Goal: Task Accomplishment & Management: Use online tool/utility

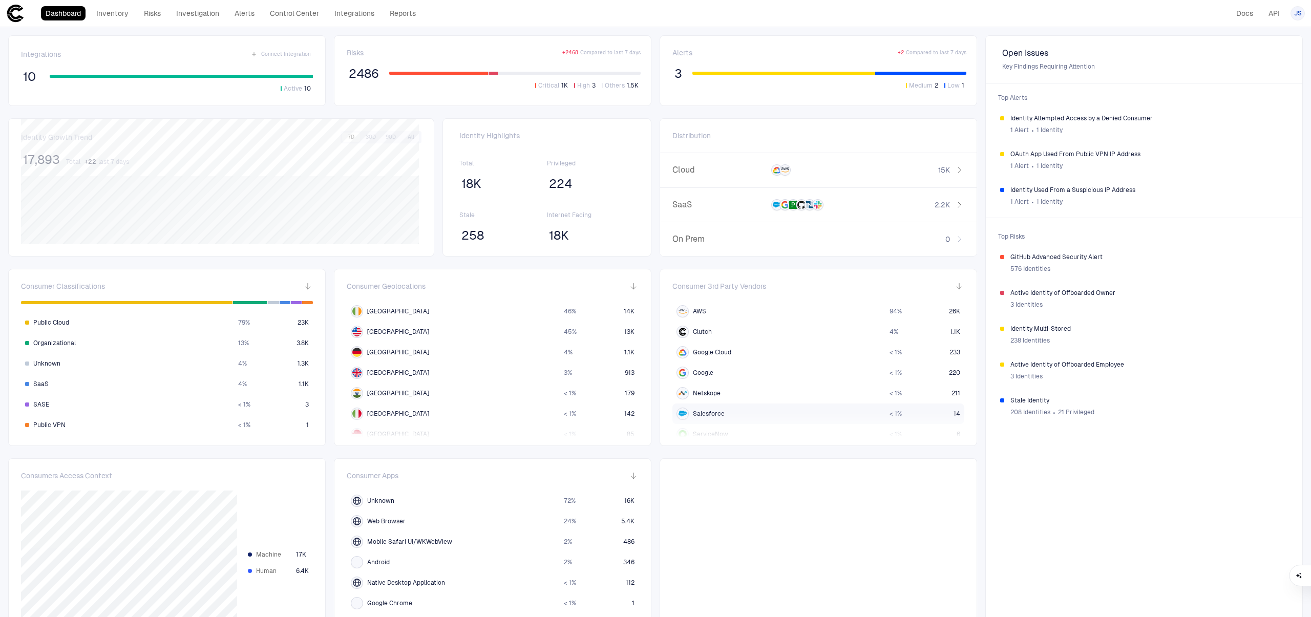
click at [745, 412] on div "Salesforce" at bounding box center [780, 414] width 209 height 12
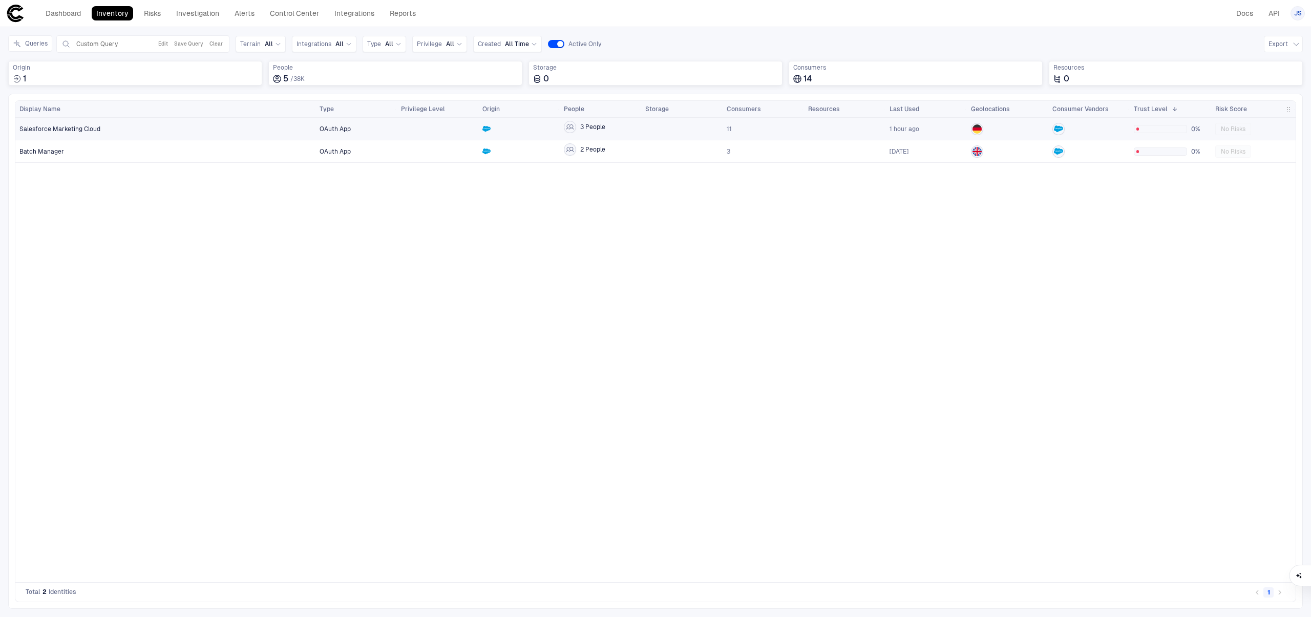
click at [181, 128] on div "Salesforce Marketing Cloud" at bounding box center [165, 129] width 292 height 8
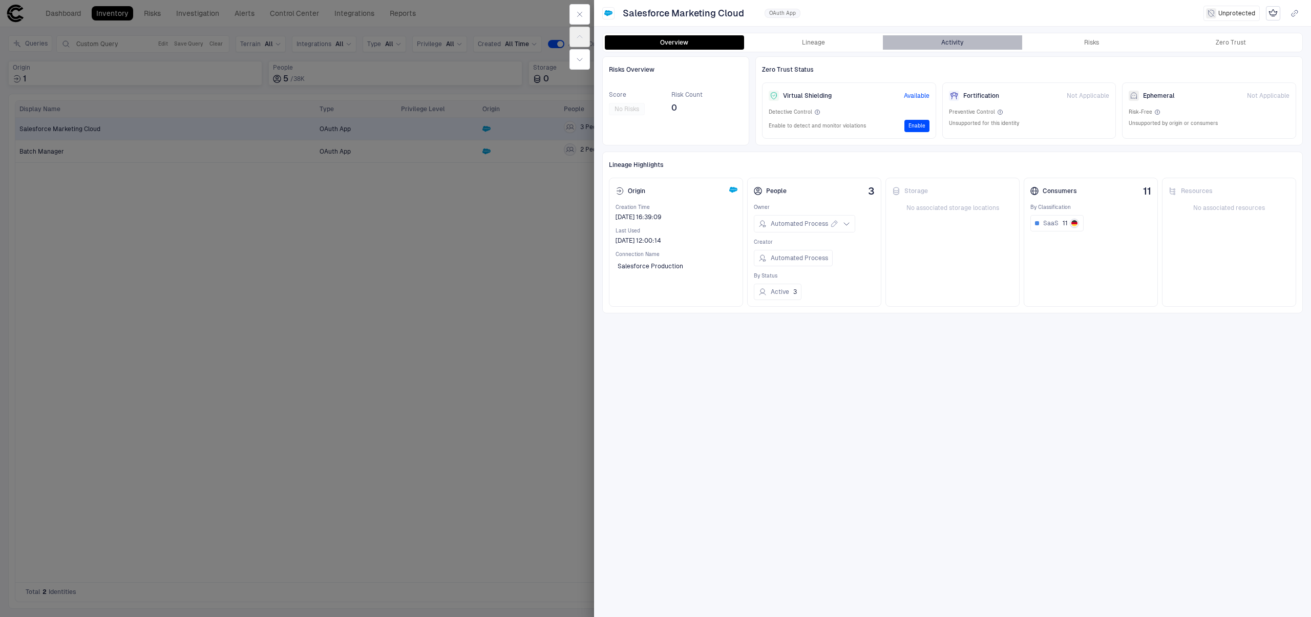
click at [1003, 49] on button "Activity" at bounding box center [952, 42] width 139 height 14
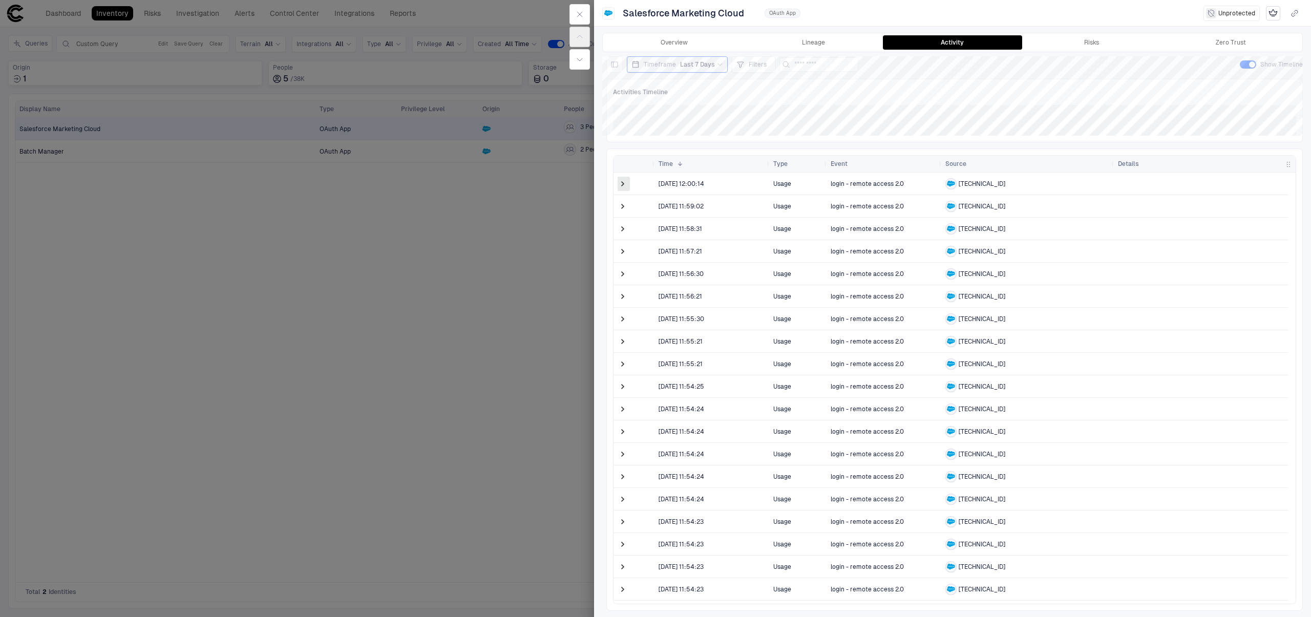
click at [614, 182] on div at bounding box center [623, 184] width 20 height 22
click at [619, 183] on span at bounding box center [622, 184] width 10 height 10
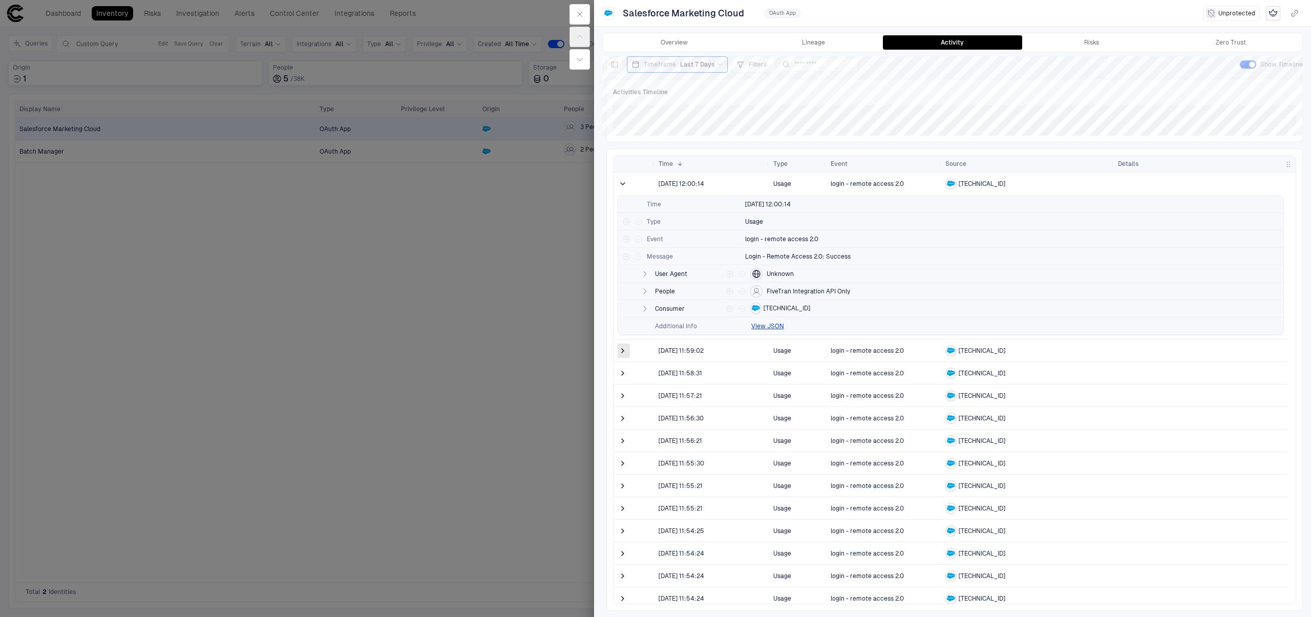
click at [627, 354] on span at bounding box center [622, 351] width 10 height 10
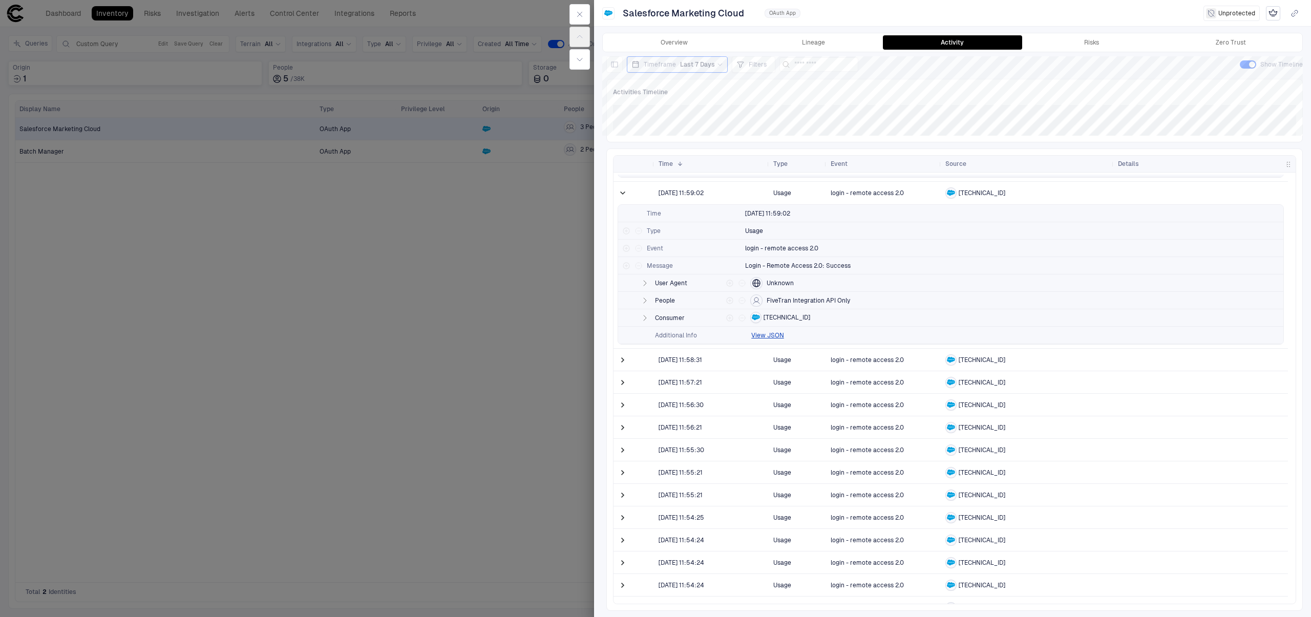
scroll to position [165, 0]
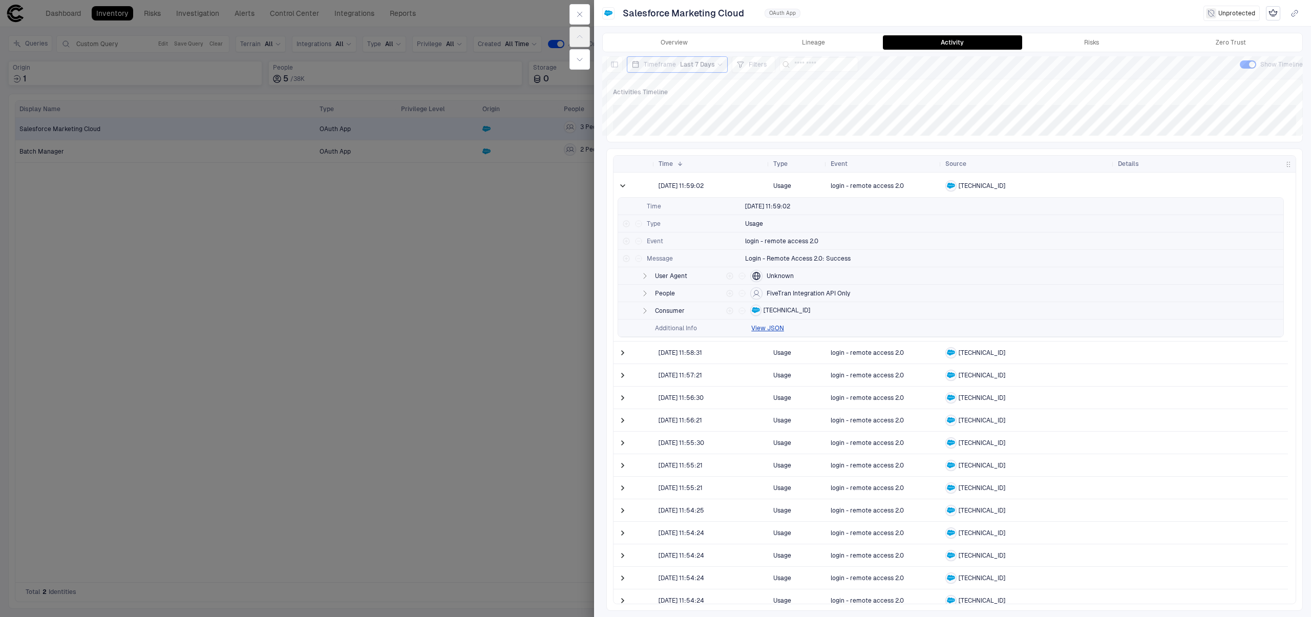
click at [627, 354] on span at bounding box center [622, 353] width 10 height 10
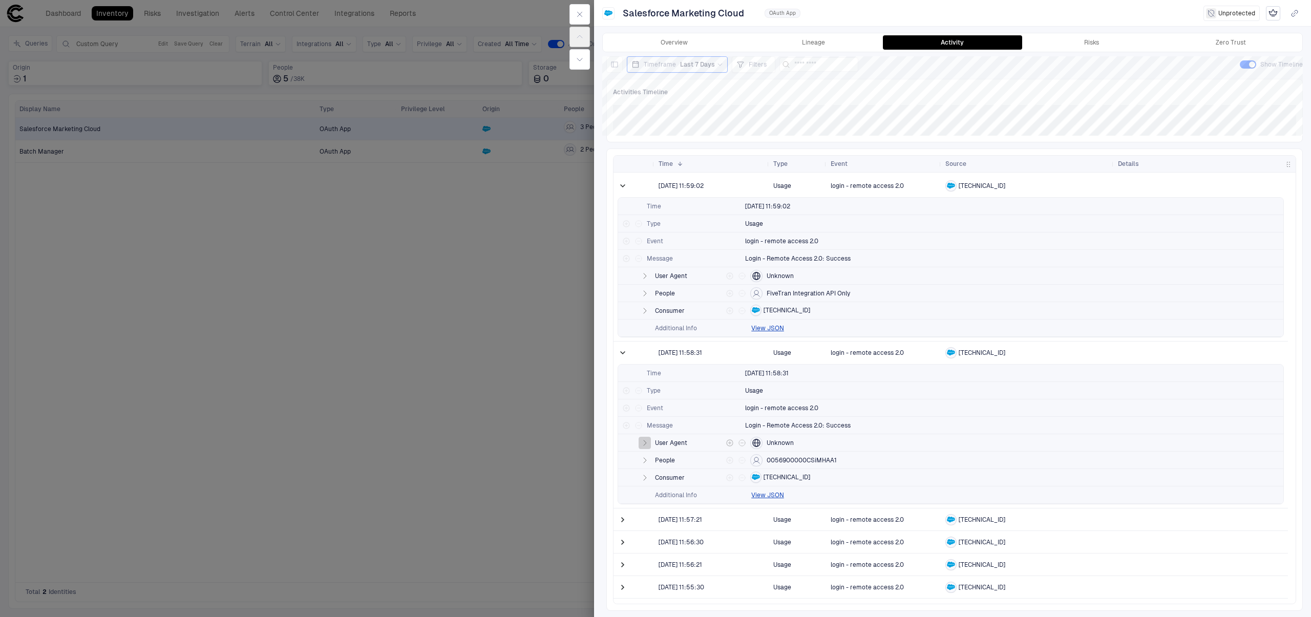
click at [645, 448] on button "button" at bounding box center [644, 443] width 12 height 12
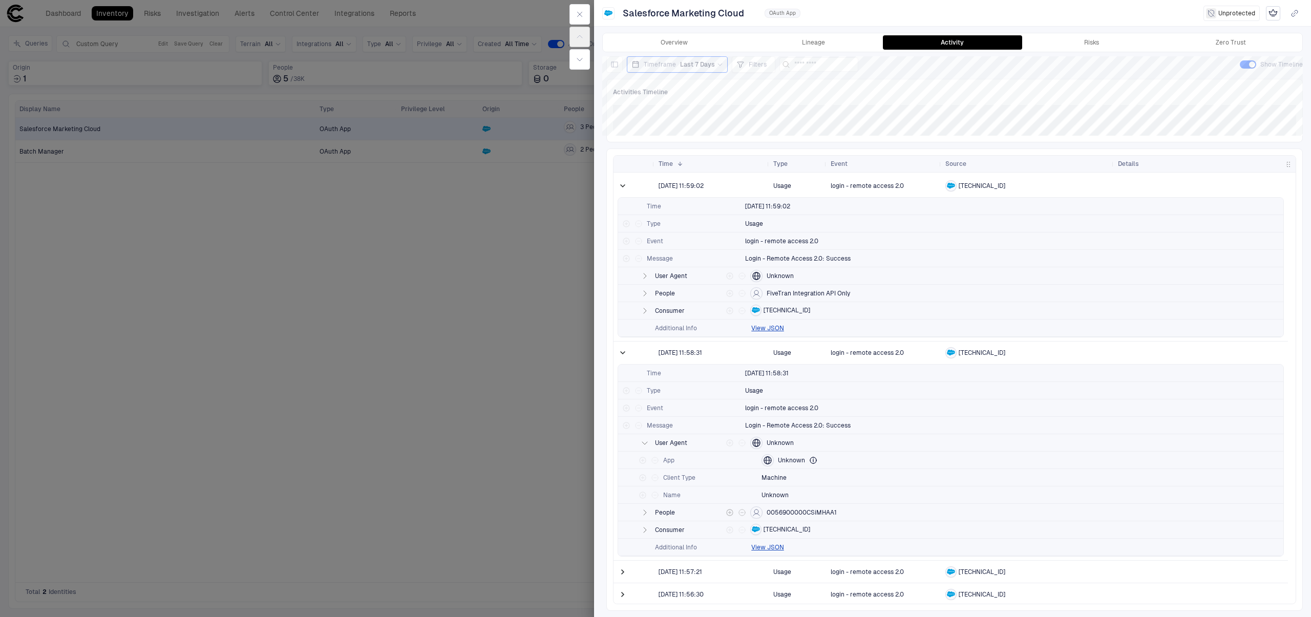
click at [646, 511] on icon "button" at bounding box center [645, 512] width 8 height 8
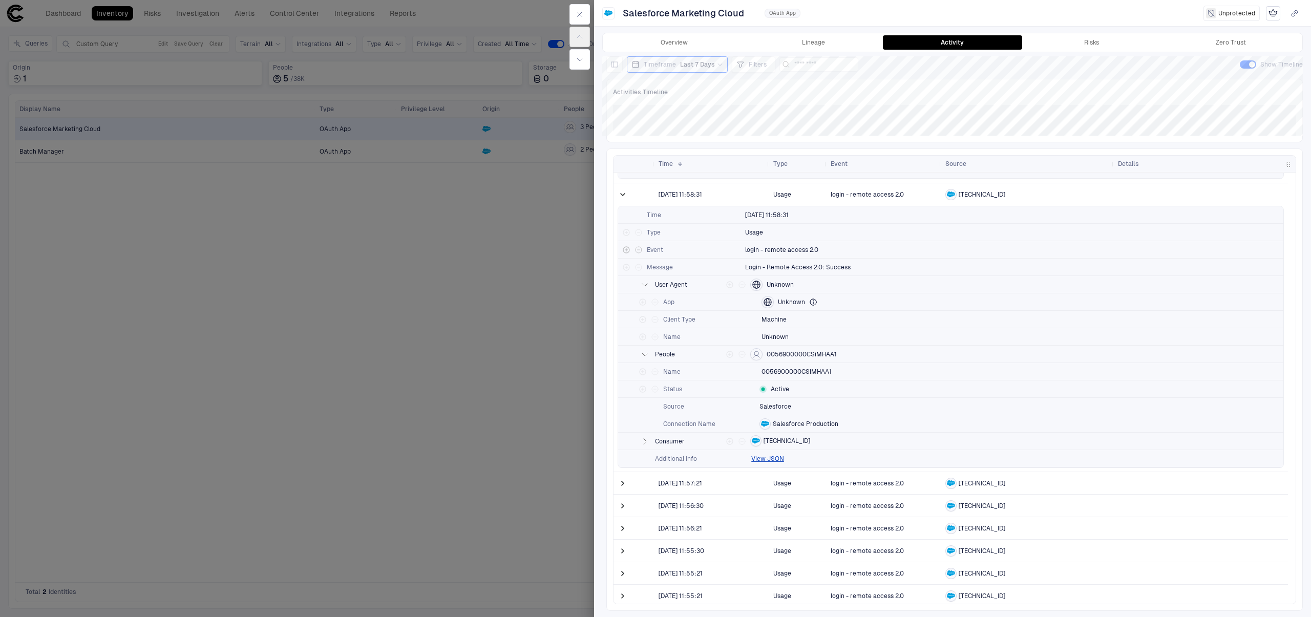
scroll to position [333, 0]
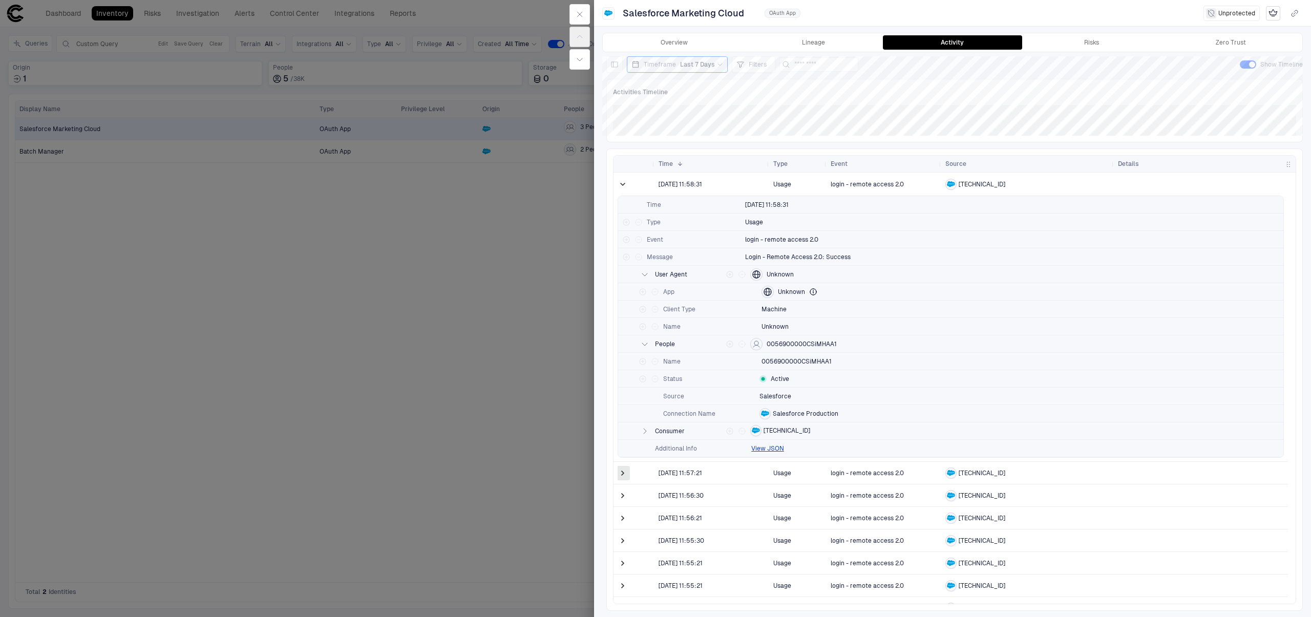
click at [622, 471] on span at bounding box center [622, 473] width 10 height 10
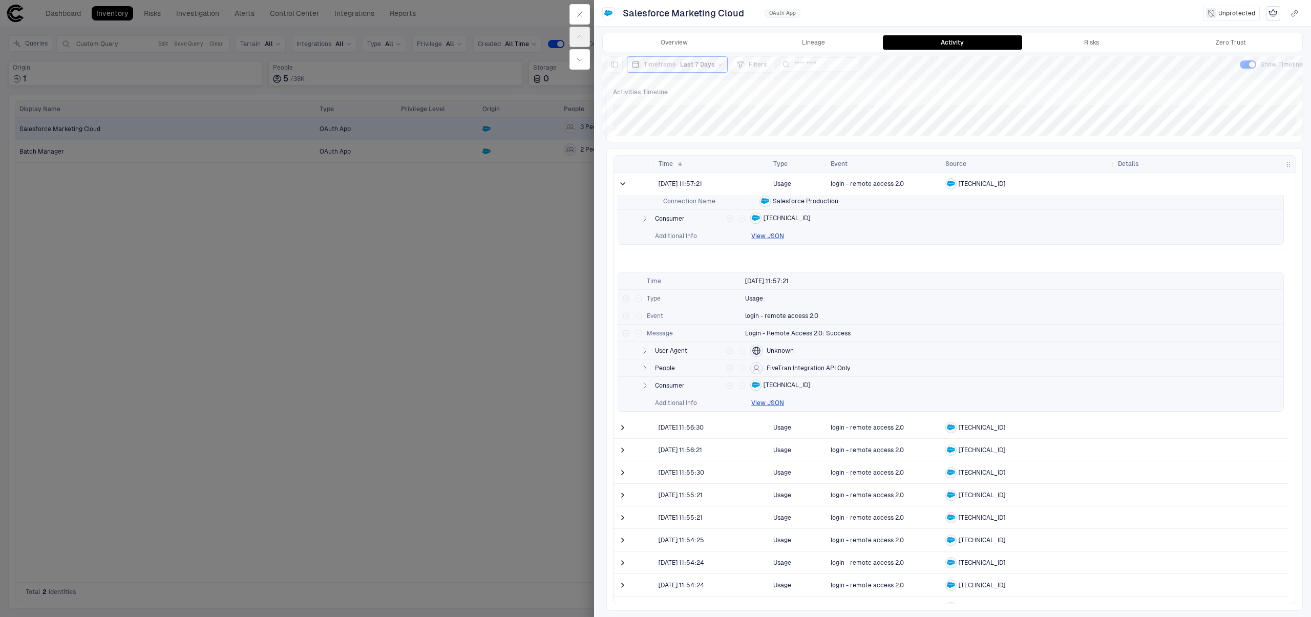
scroll to position [678, 0]
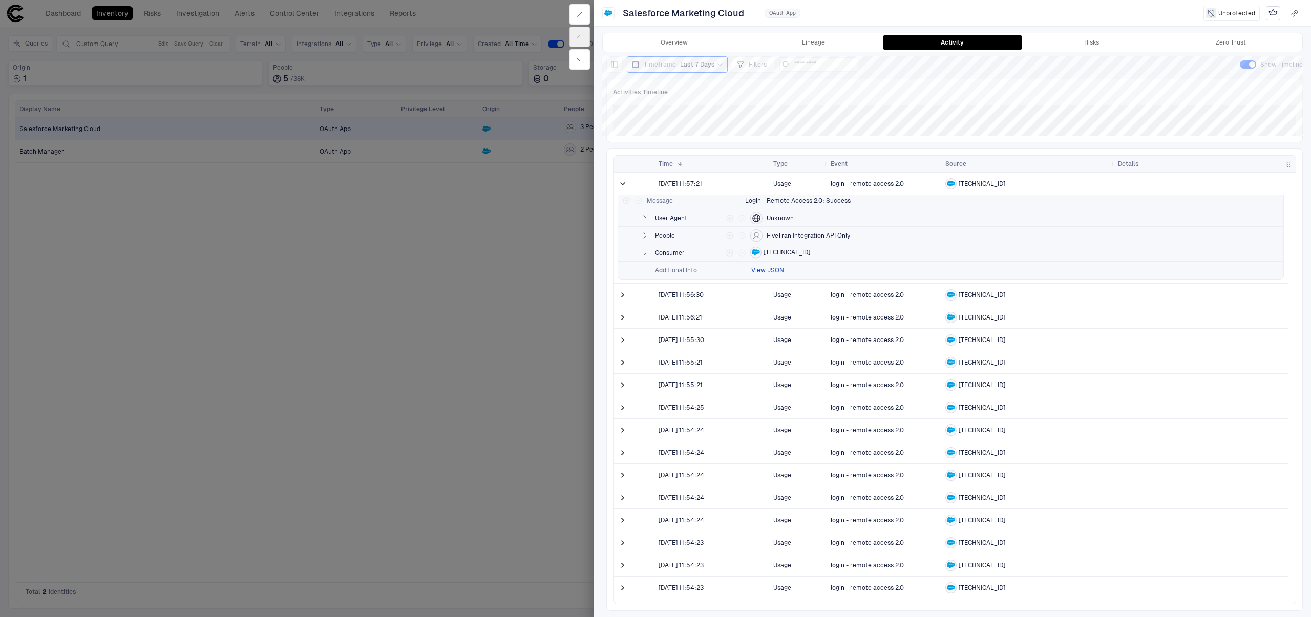
click at [622, 471] on span at bounding box center [622, 475] width 10 height 10
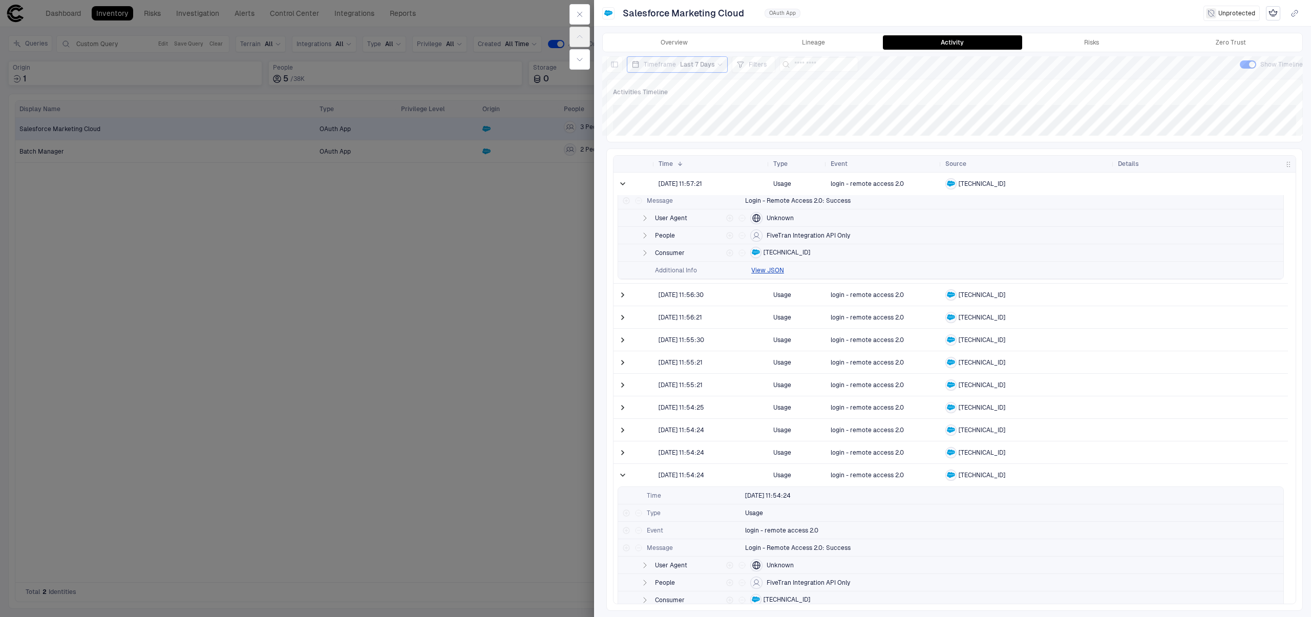
click at [626, 438] on span at bounding box center [622, 429] width 10 height 21
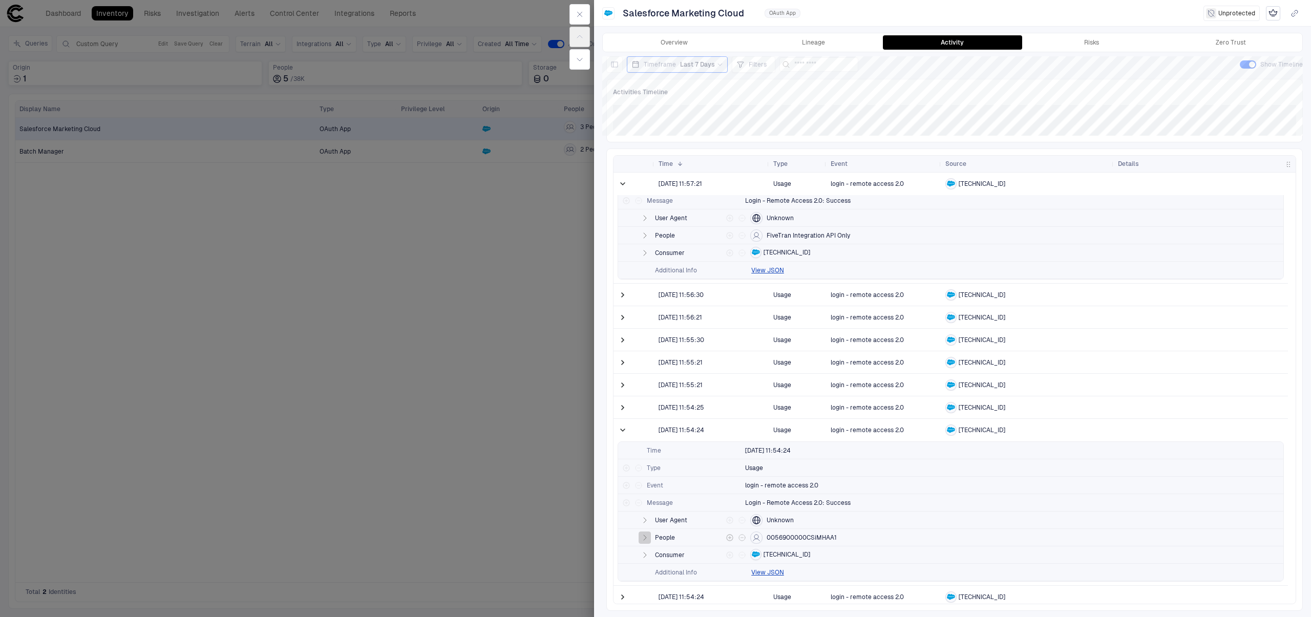
click at [648, 540] on icon "button" at bounding box center [645, 538] width 8 height 8
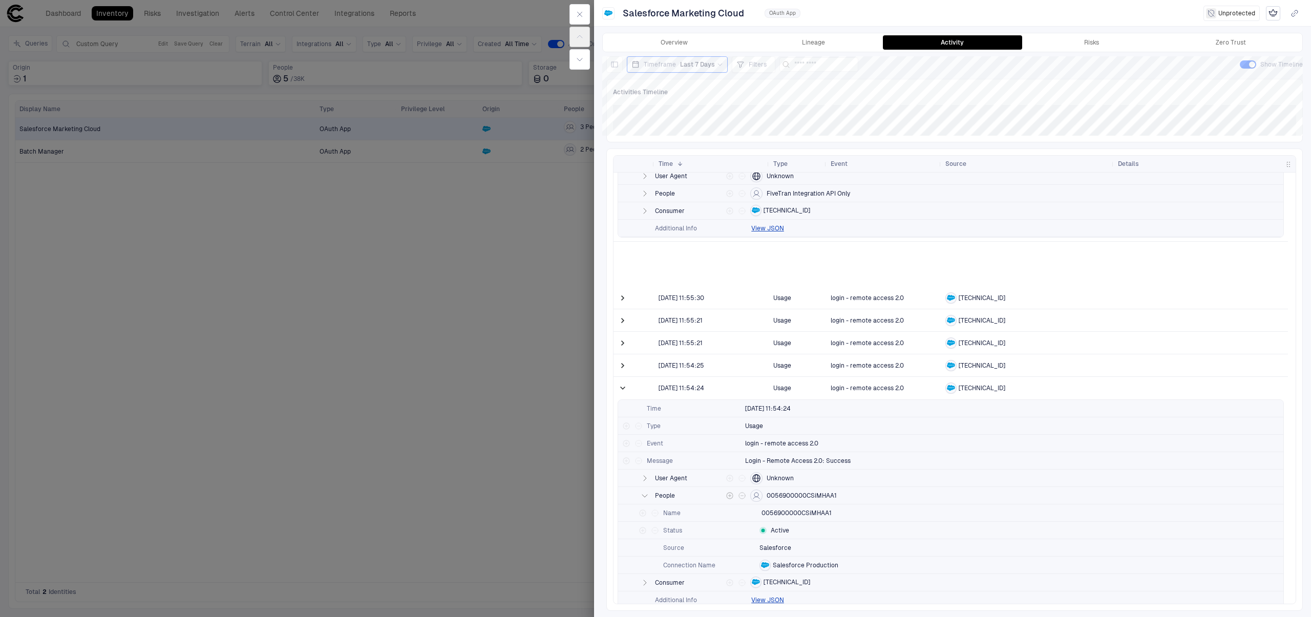
scroll to position [0, 0]
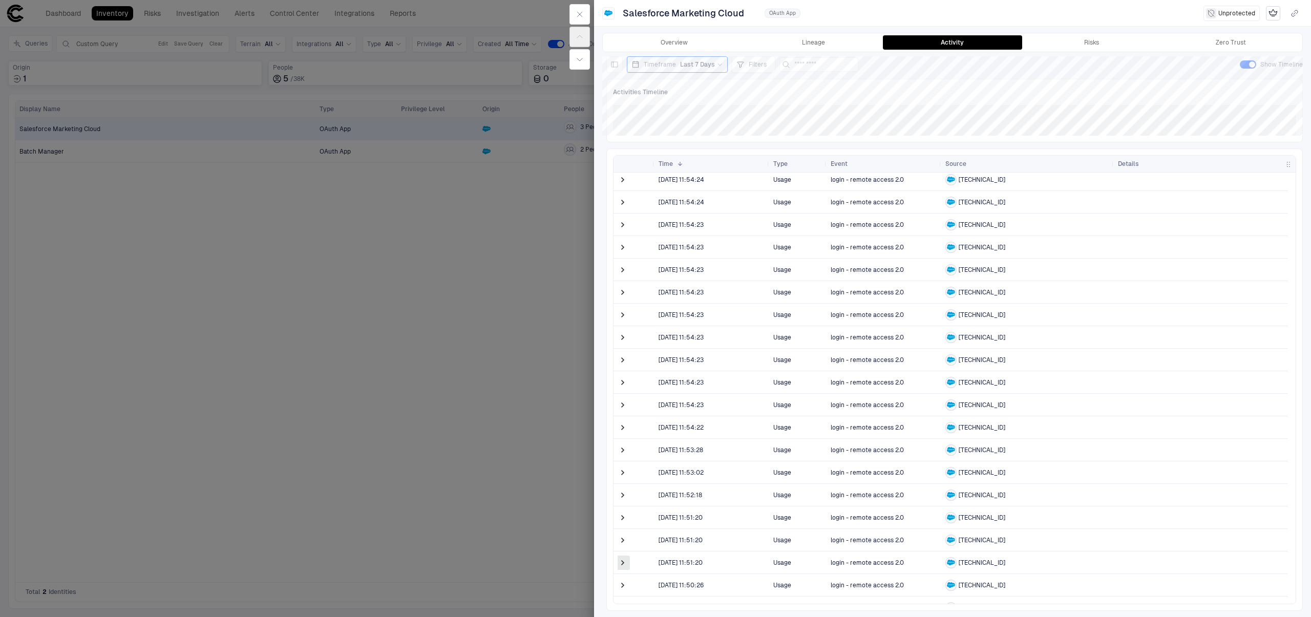
click at [624, 562] on span at bounding box center [622, 563] width 10 height 10
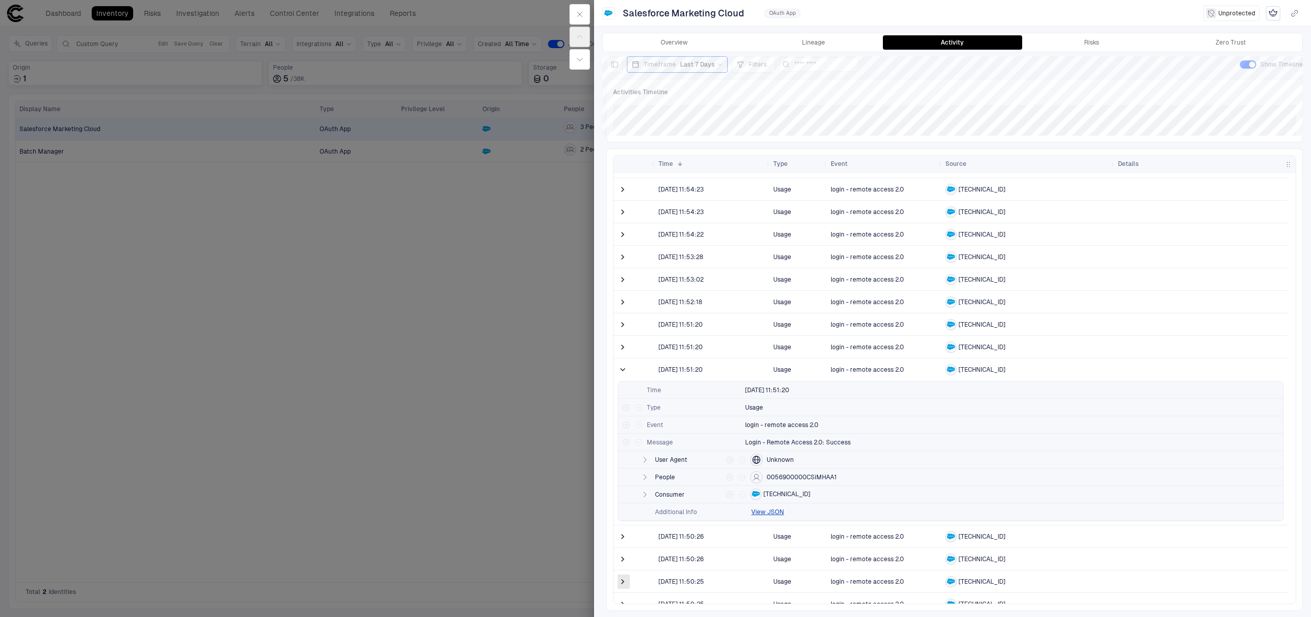
click at [624, 585] on span at bounding box center [622, 582] width 10 height 10
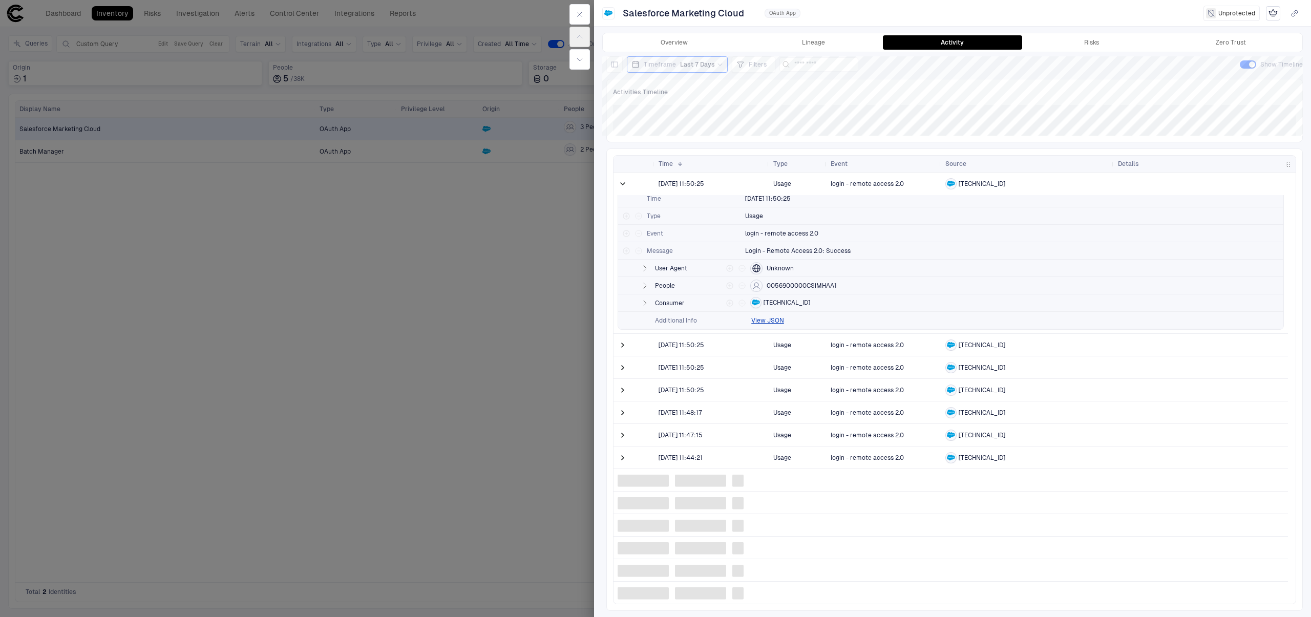
click at [629, 573] on span at bounding box center [642, 571] width 51 height 12
click at [624, 578] on div at bounding box center [680, 570] width 134 height 20
click at [619, 582] on div at bounding box center [950, 593] width 674 height 23
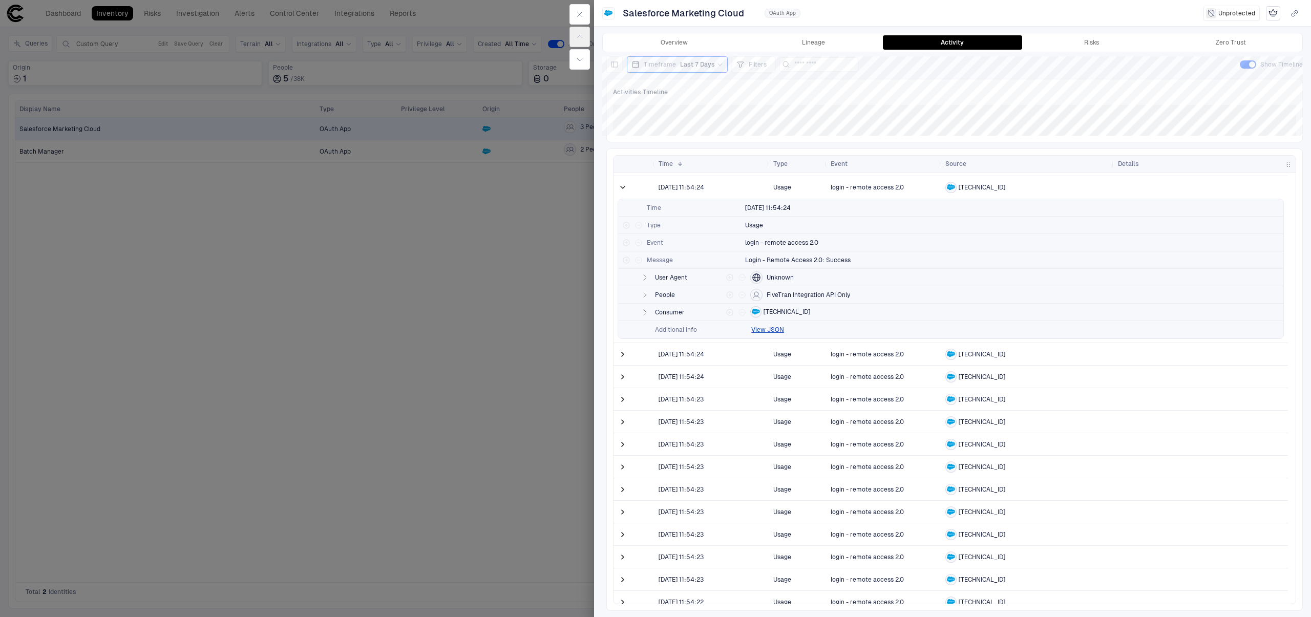
click at [817, 51] on div "Overview Lineage Activity Risks Zero Trust" at bounding box center [952, 42] width 699 height 18
click at [816, 46] on button "Lineage" at bounding box center [813, 42] width 139 height 14
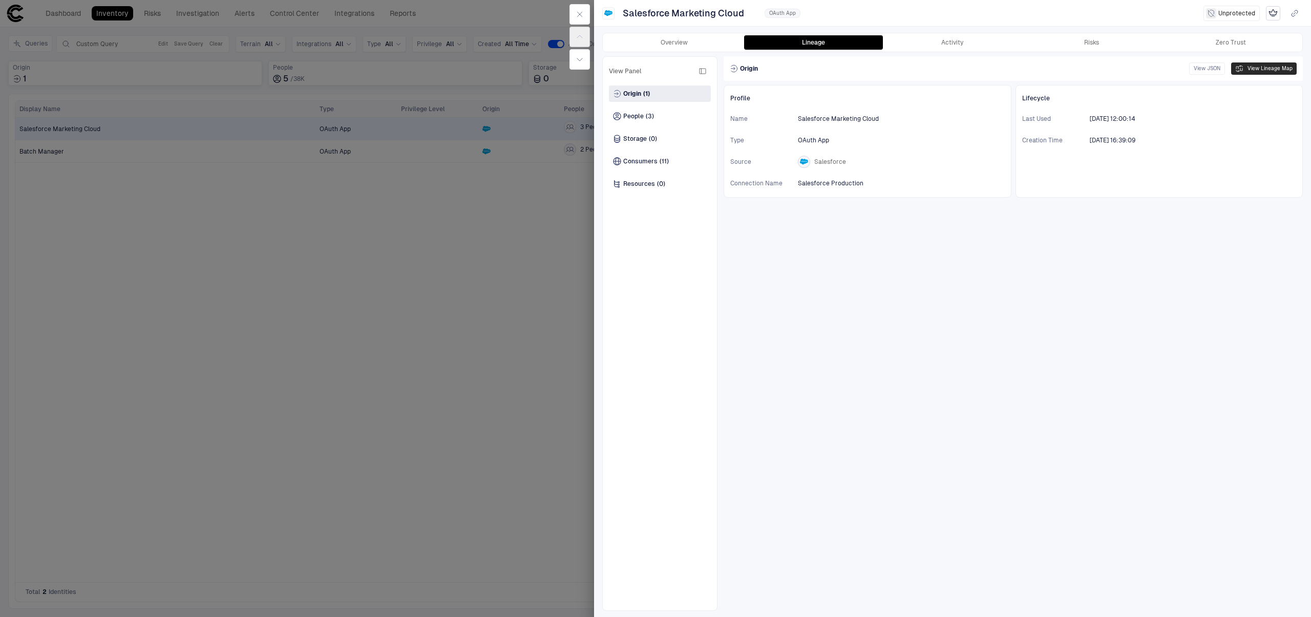
click at [1286, 67] on button "View Lineage Map" at bounding box center [1264, 68] width 66 height 12
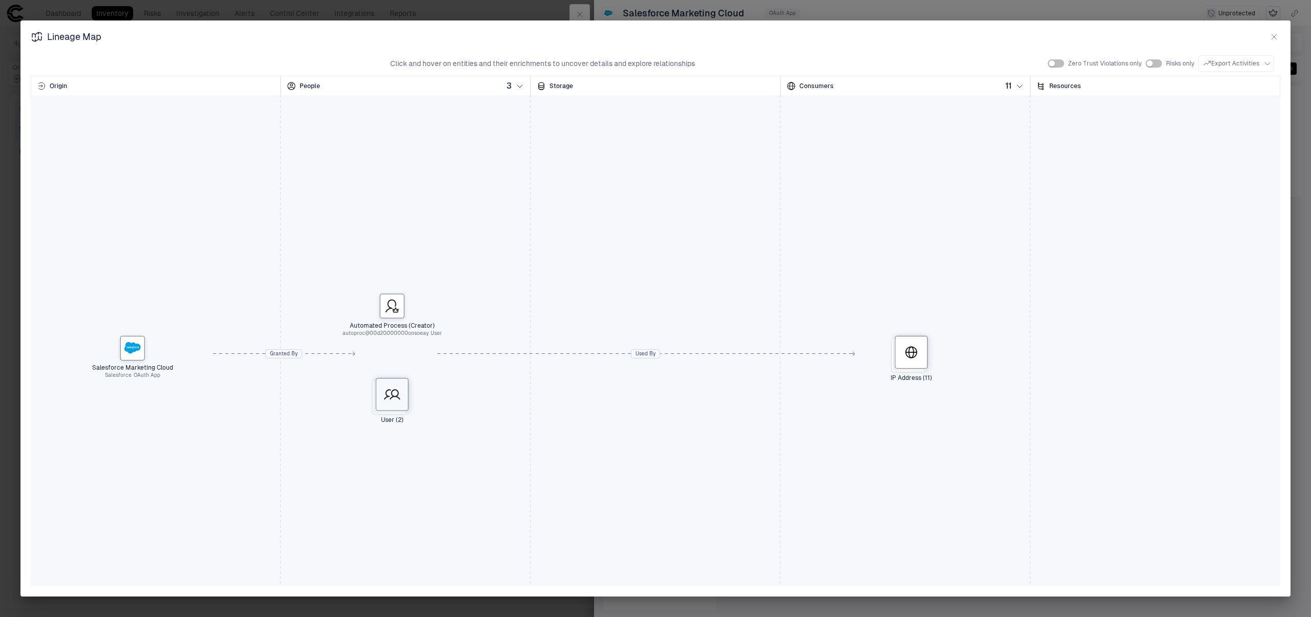
click at [388, 402] on icon at bounding box center [392, 394] width 16 height 16
click at [369, 339] on span "0056900000CSiMHAA1" at bounding box center [343, 341] width 72 height 8
click at [520, 385] on button "Apply" at bounding box center [515, 384] width 22 height 12
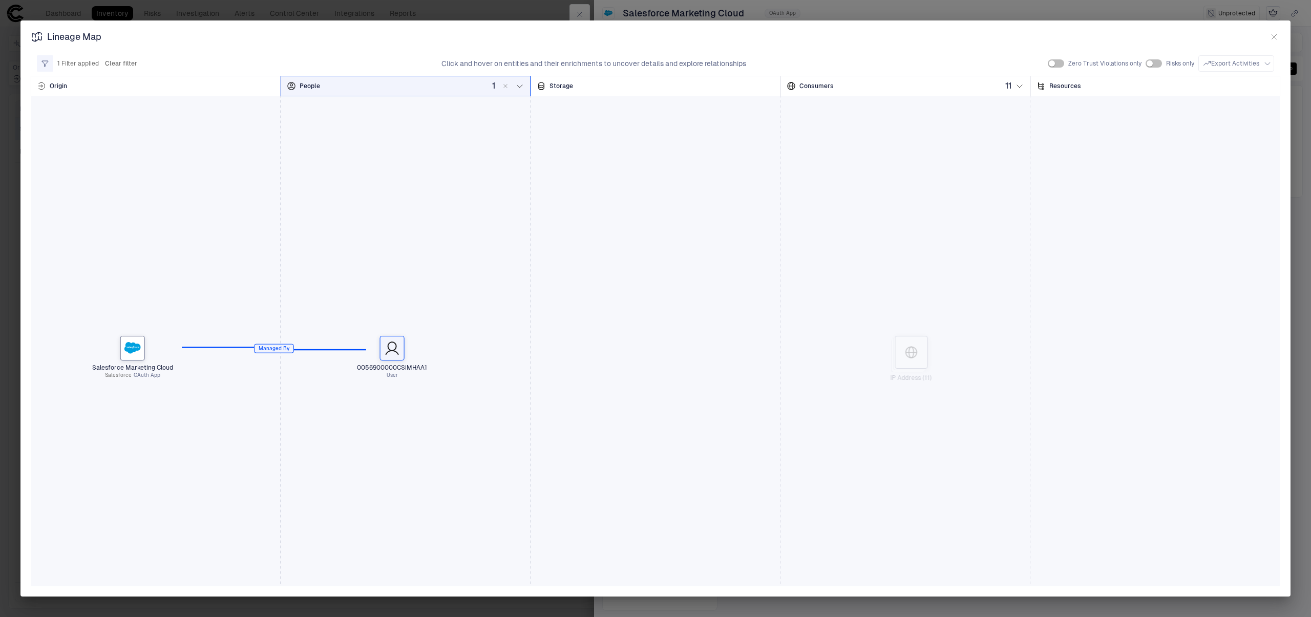
click at [1280, 35] on button "button" at bounding box center [1274, 37] width 12 height 12
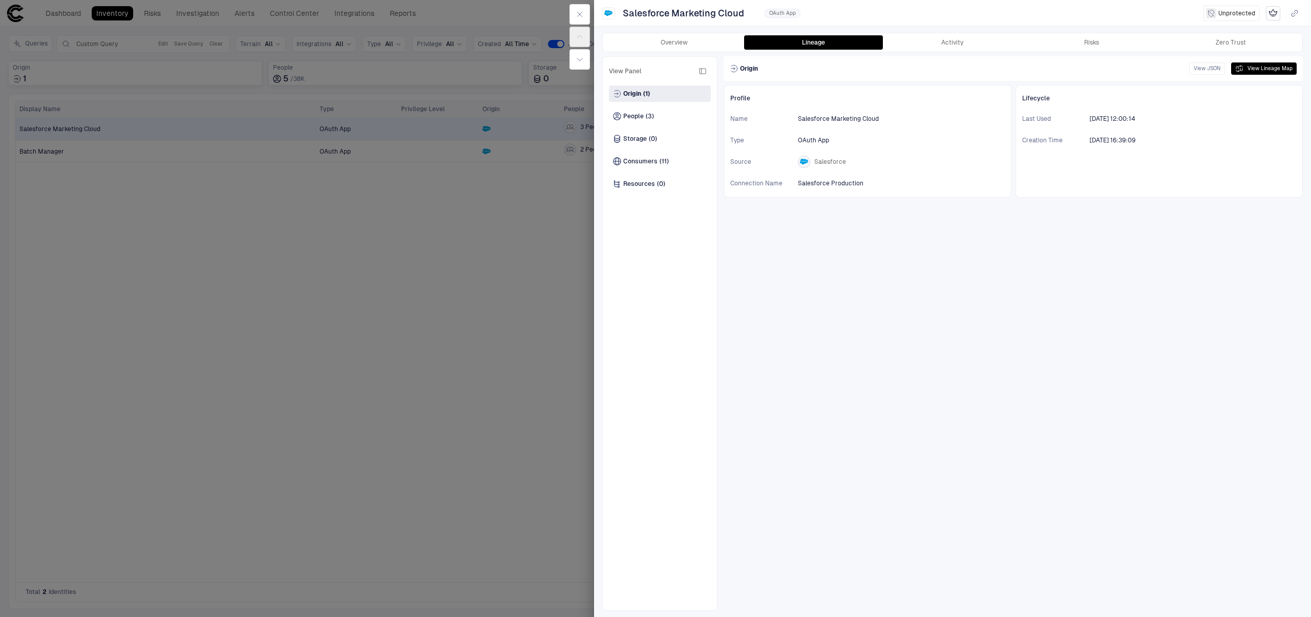
click at [370, 357] on div at bounding box center [655, 308] width 1311 height 617
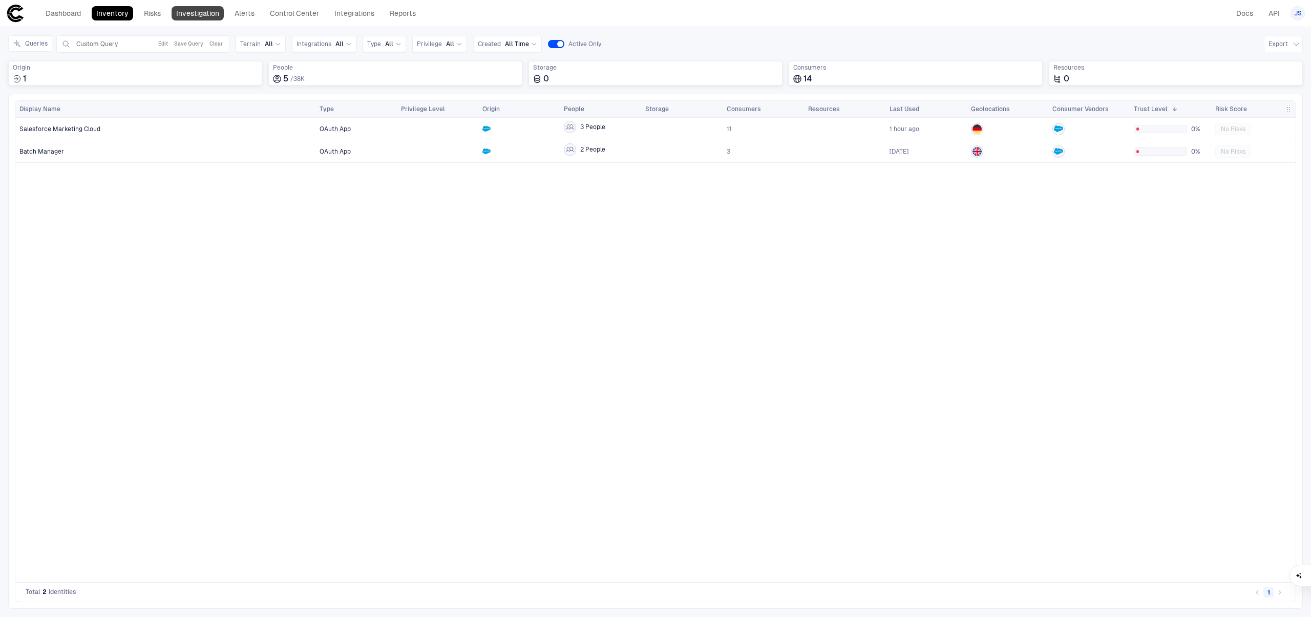
click at [205, 15] on link "Investigation" at bounding box center [198, 13] width 52 height 14
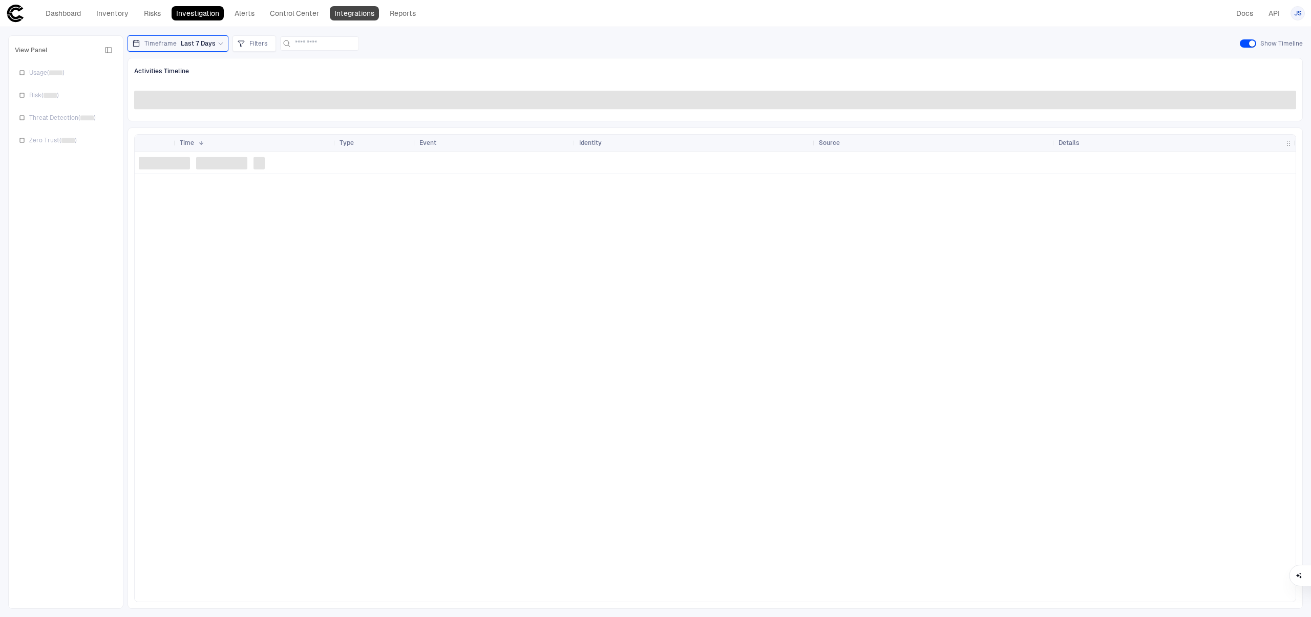
click at [351, 12] on link "Integrations" at bounding box center [354, 13] width 49 height 14
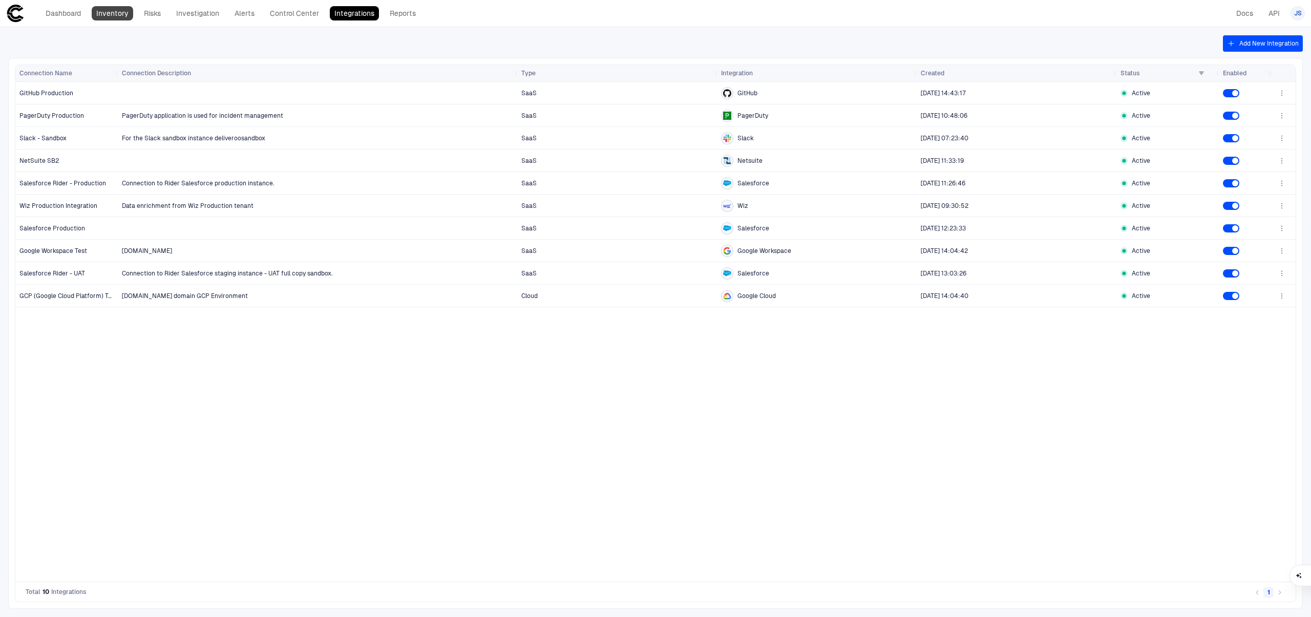
click at [102, 16] on link "Inventory" at bounding box center [112, 13] width 41 height 14
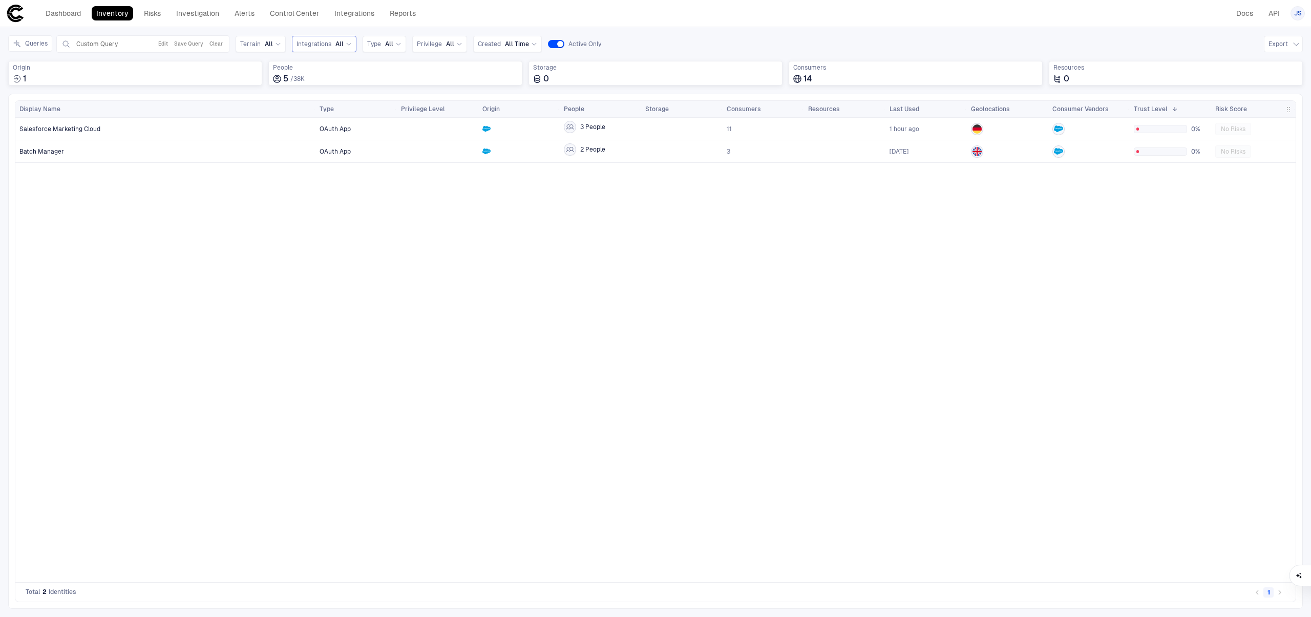
click at [322, 41] on span "Integrations" at bounding box center [313, 44] width 35 height 8
click at [327, 201] on span "Netsuite" at bounding box center [355, 203] width 84 height 8
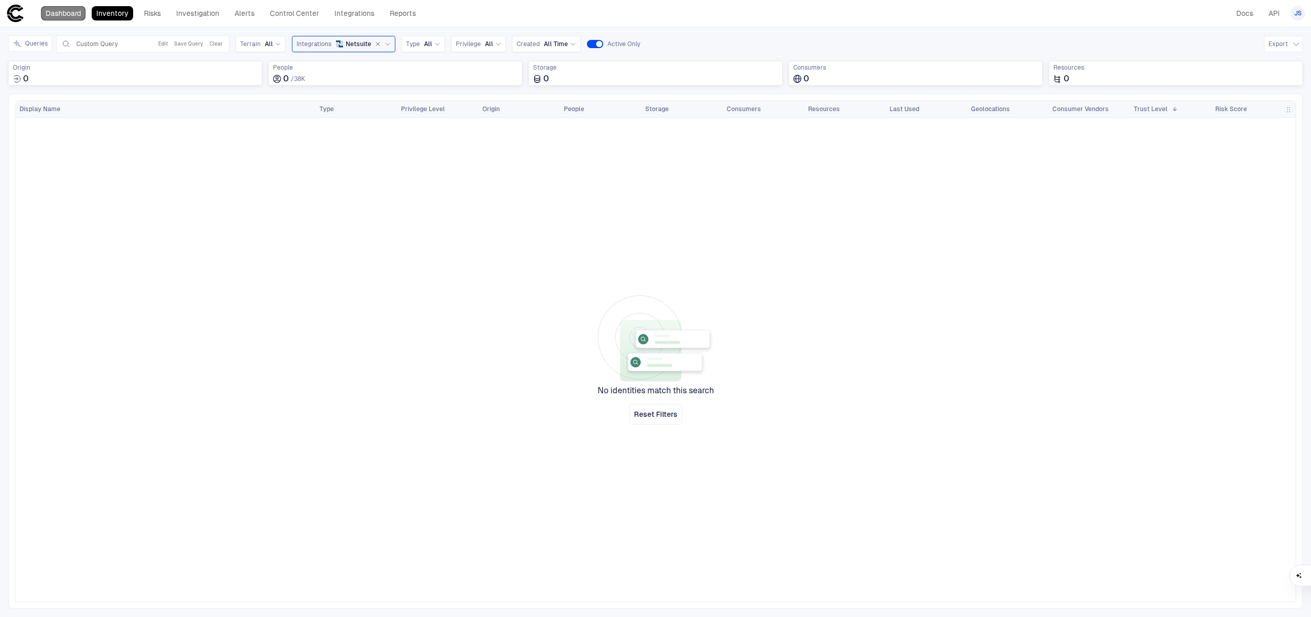
click at [82, 15] on link "Dashboard" at bounding box center [63, 13] width 45 height 14
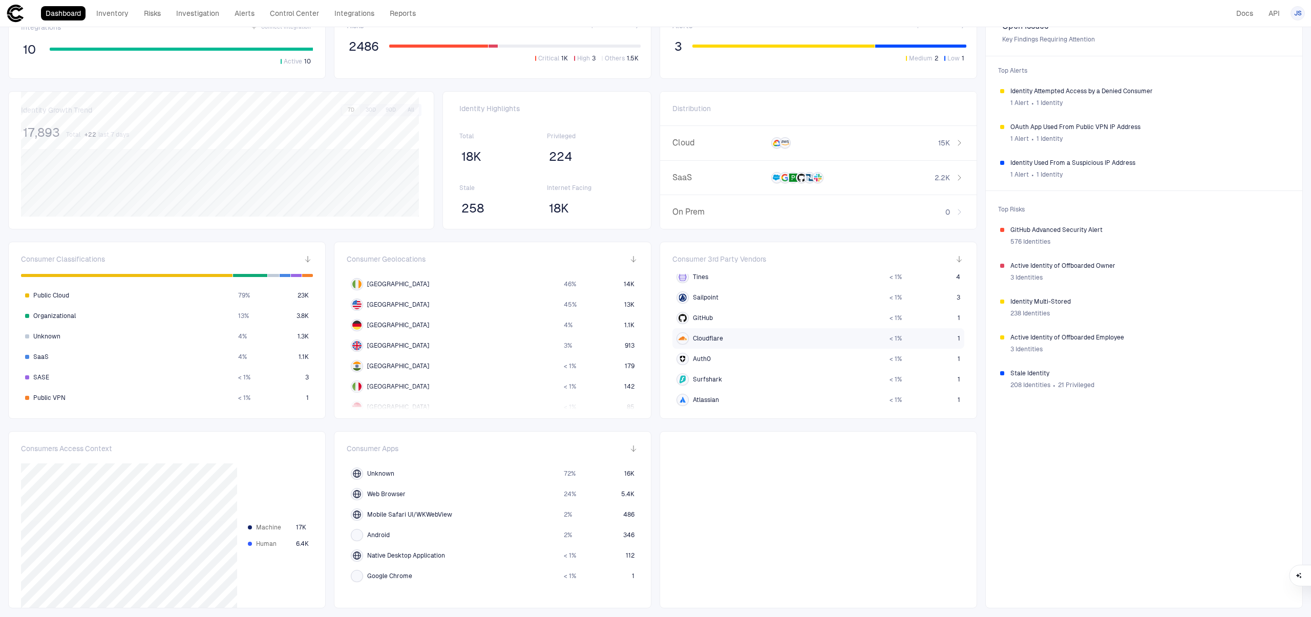
click at [736, 337] on div "Cloudflare" at bounding box center [780, 338] width 209 height 12
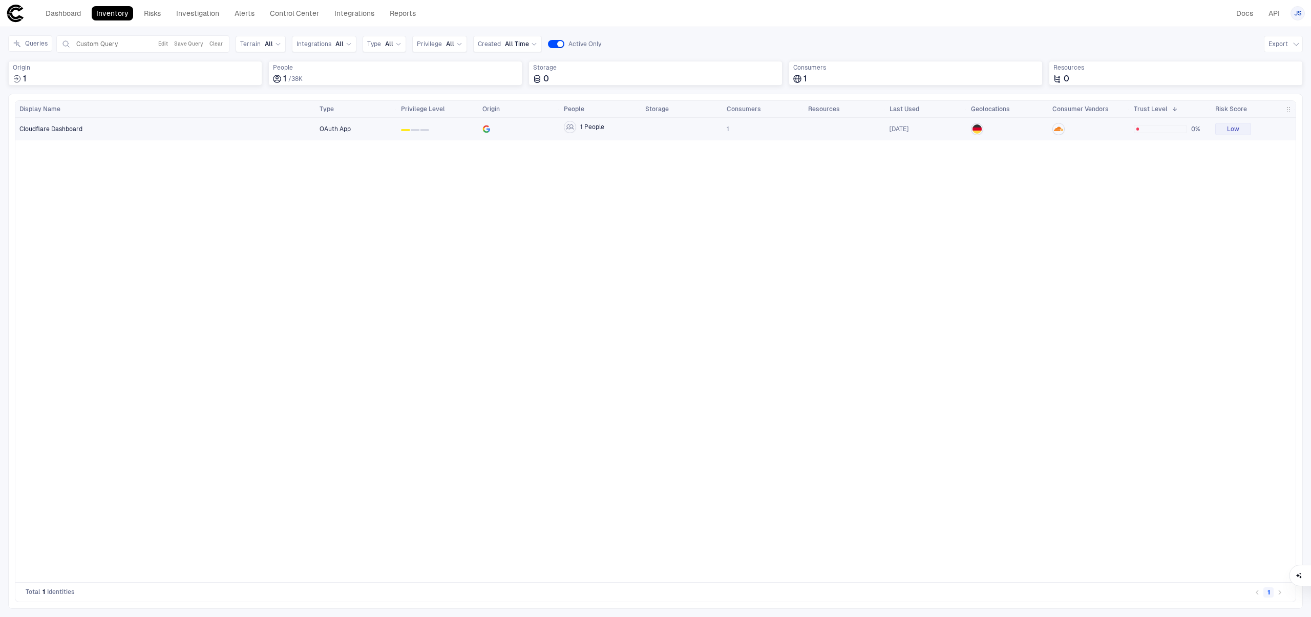
click at [110, 130] on div "Cloudflare Dashboard" at bounding box center [165, 129] width 292 height 8
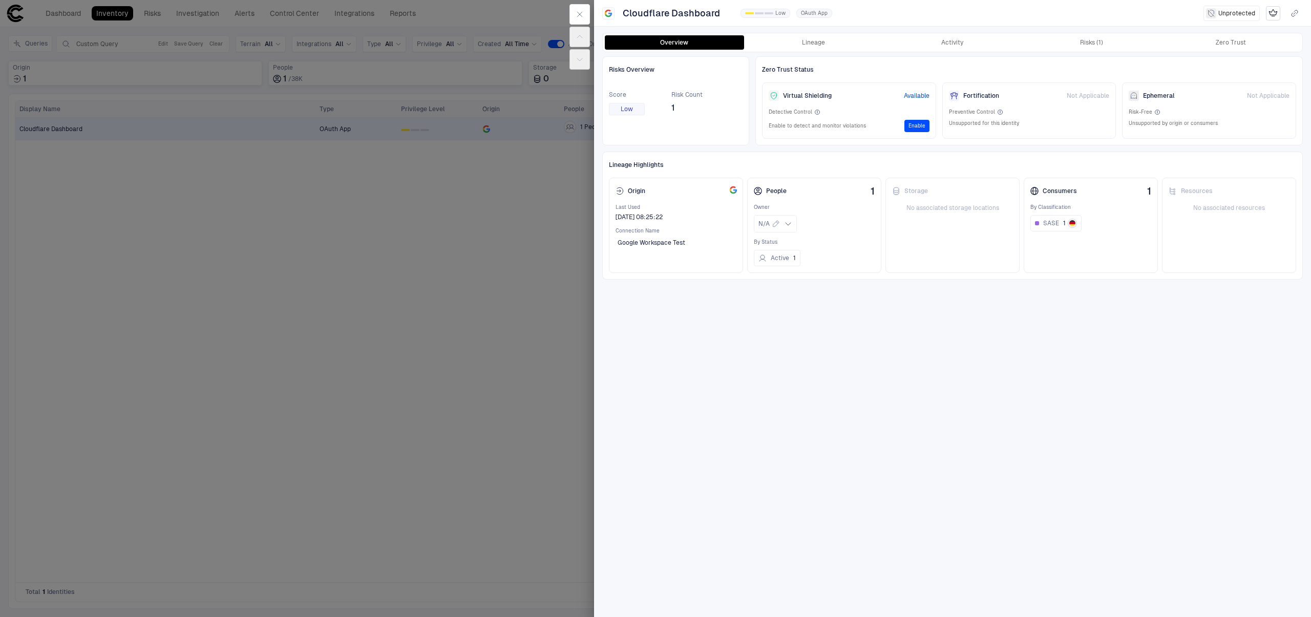
click at [920, 123] on button "Enable" at bounding box center [916, 126] width 25 height 12
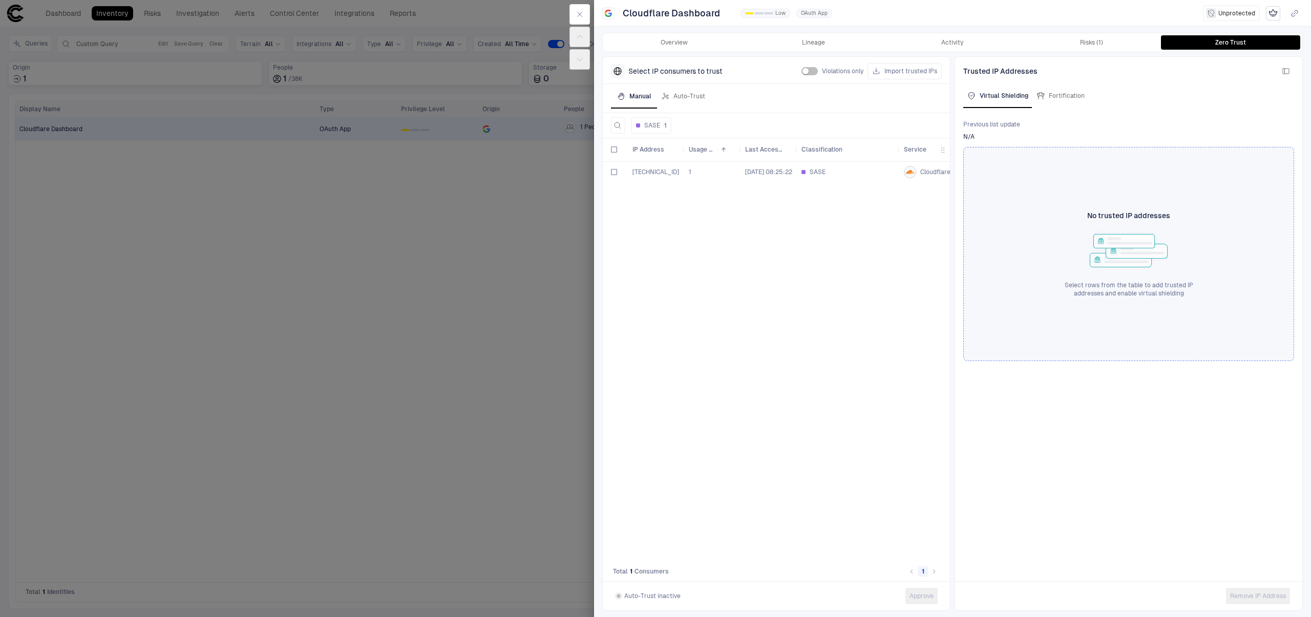
click at [843, 175] on div "SASE" at bounding box center [848, 172] width 94 height 8
click at [691, 43] on button "Overview" at bounding box center [674, 42] width 139 height 14
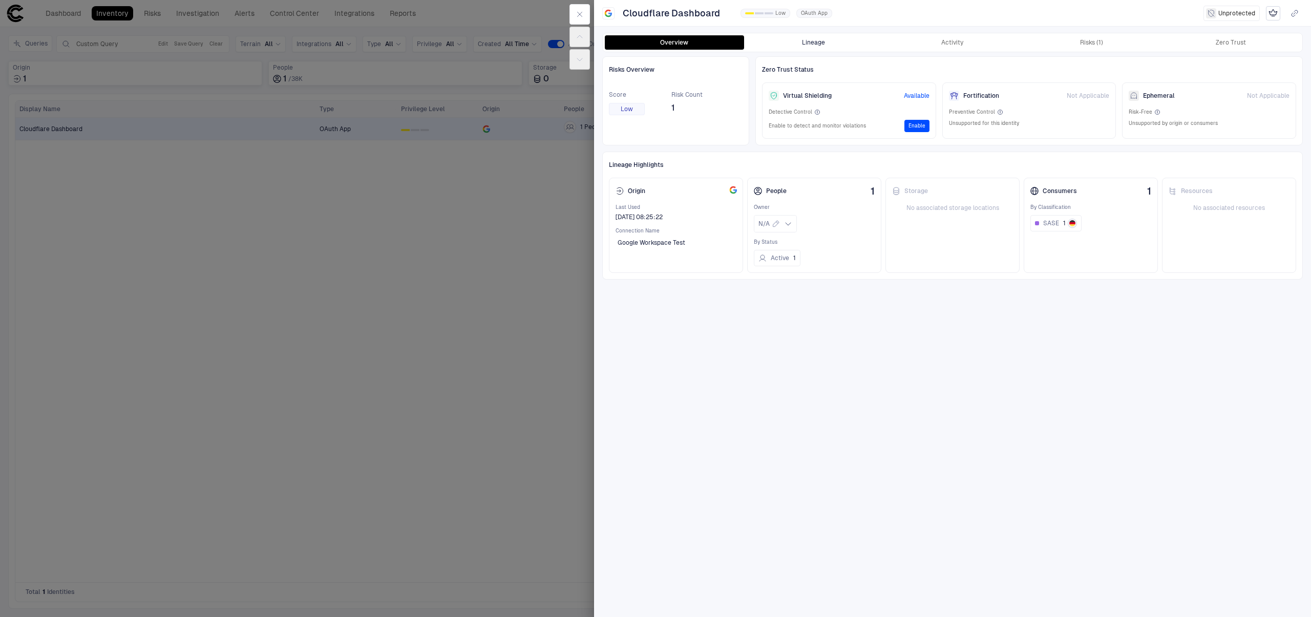
click at [829, 41] on button "Lineage" at bounding box center [813, 42] width 139 height 14
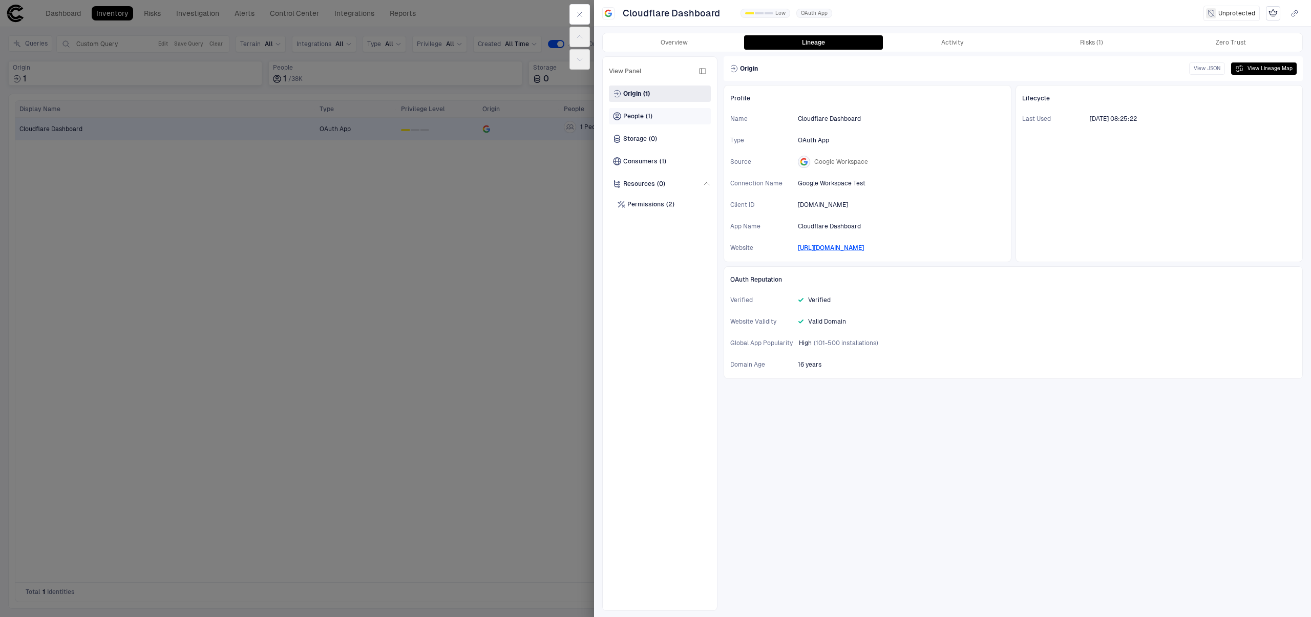
click at [685, 111] on div "People (1)" at bounding box center [660, 116] width 102 height 16
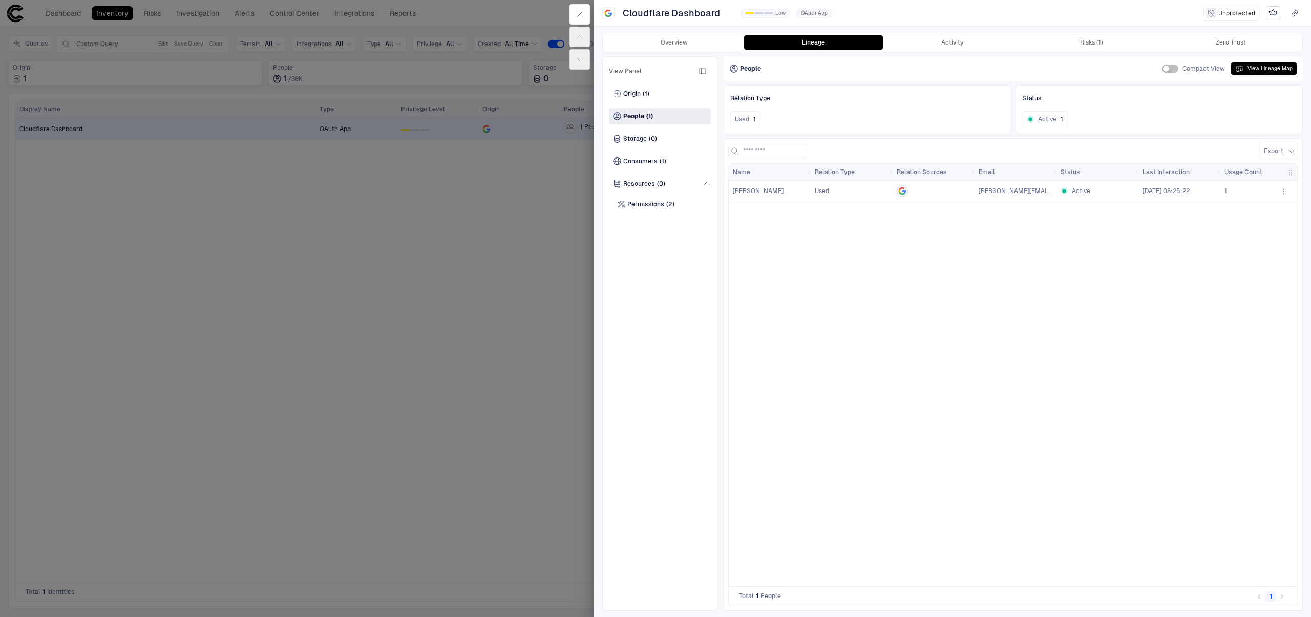
click at [831, 193] on div "Used" at bounding box center [852, 191] width 74 height 8
click at [945, 38] on button "Activity" at bounding box center [952, 42] width 139 height 14
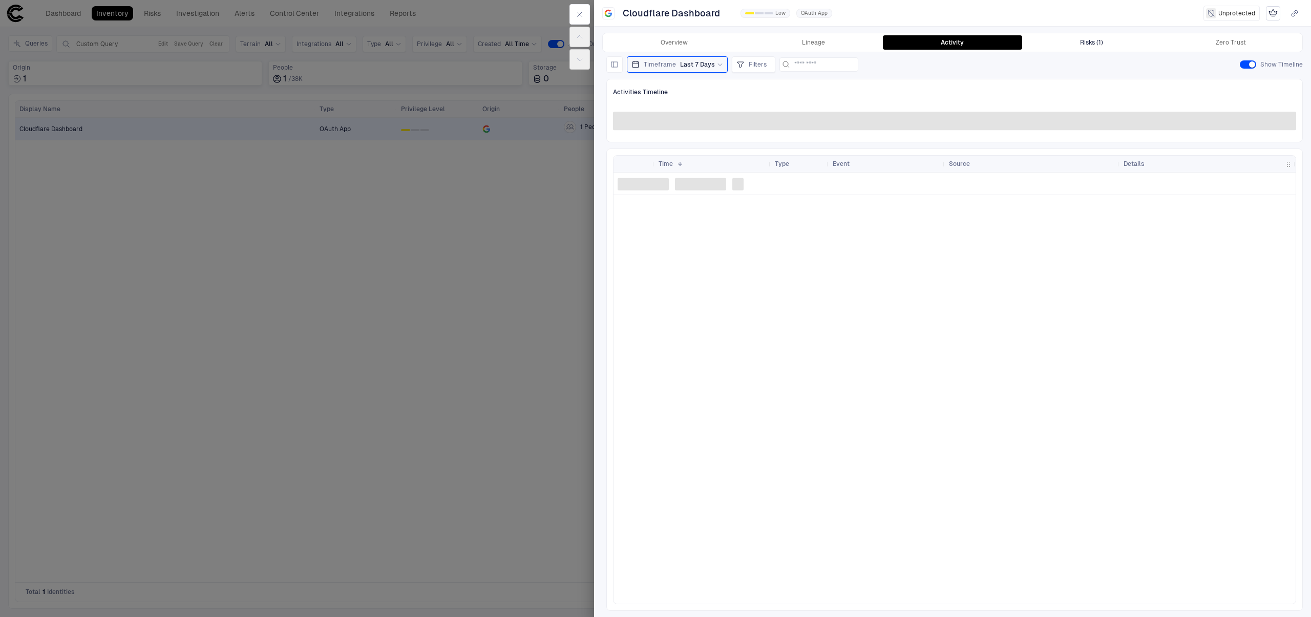
click at [1076, 43] on button "Risks (1)" at bounding box center [1091, 42] width 139 height 14
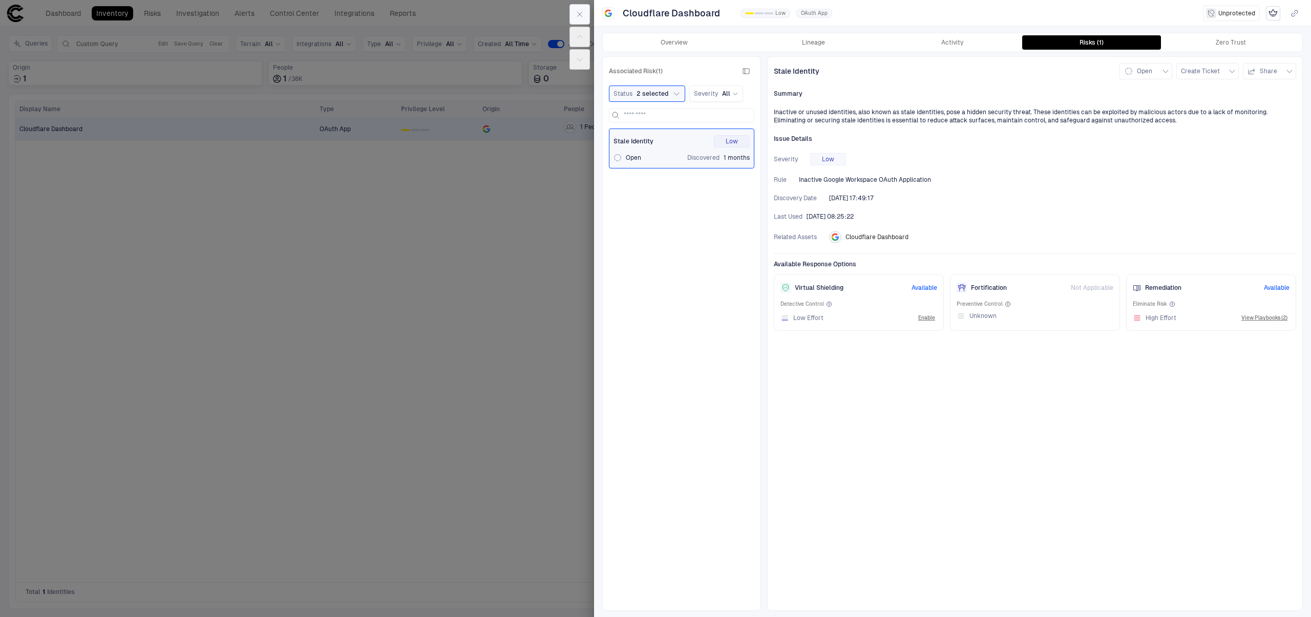
click at [589, 18] on button "button" at bounding box center [579, 14] width 20 height 20
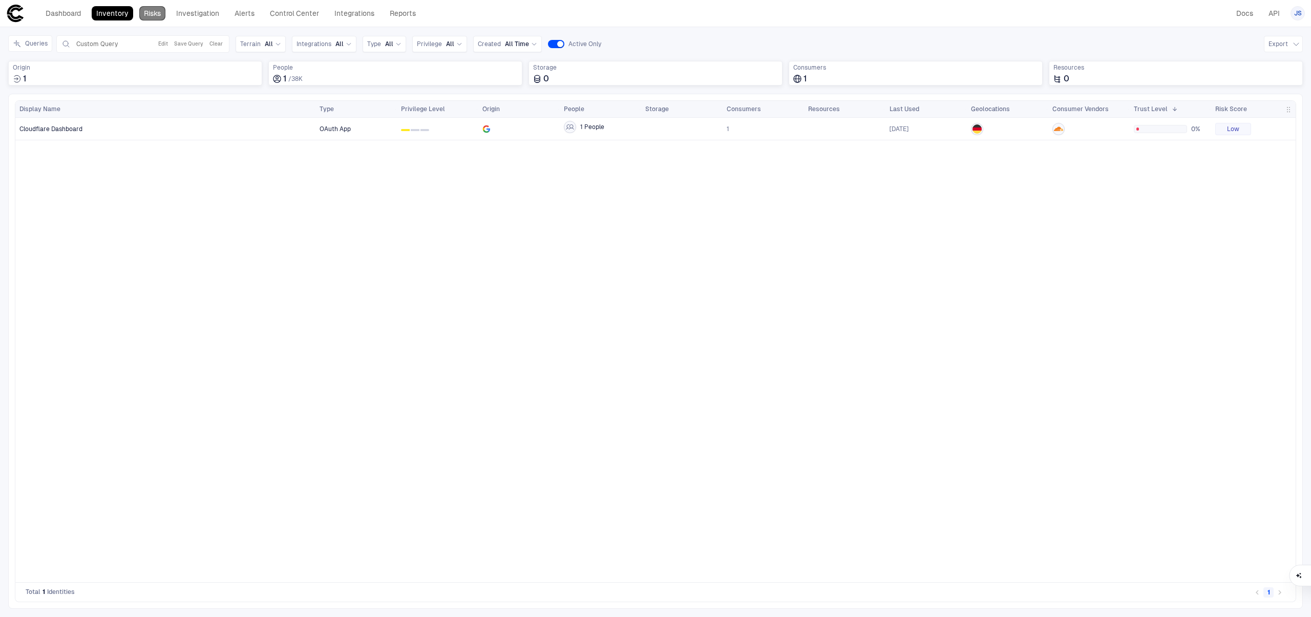
click at [153, 12] on link "Risks" at bounding box center [152, 13] width 26 height 14
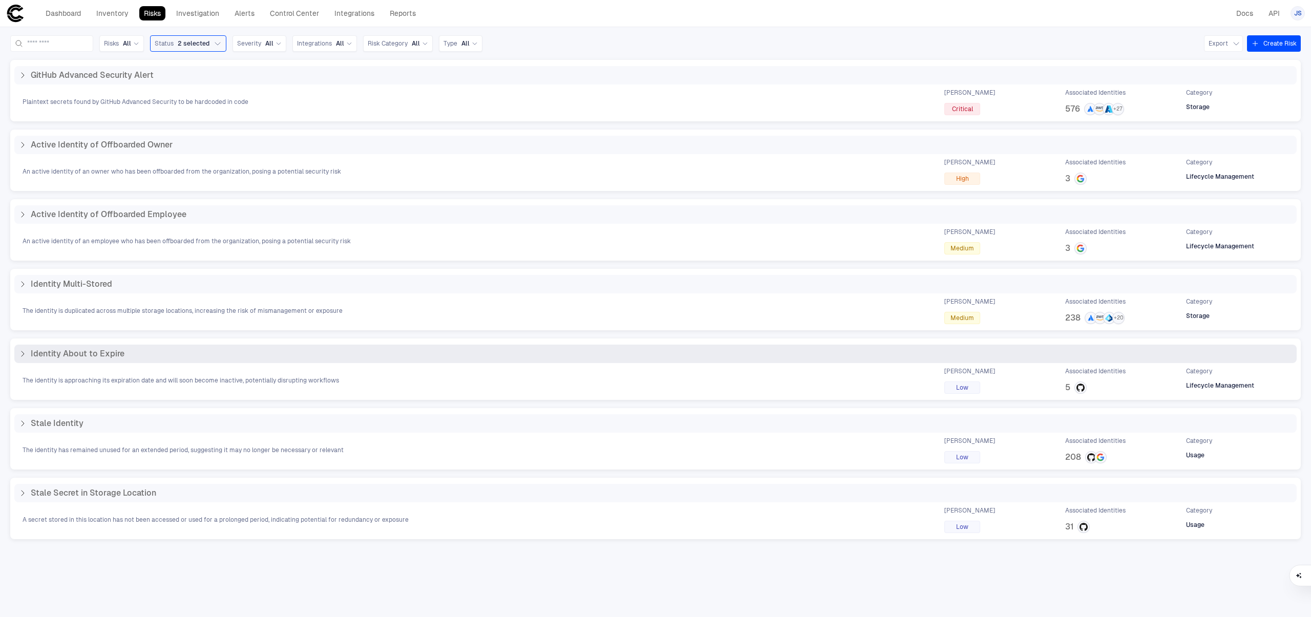
click at [149, 360] on div "Identity About to Expire" at bounding box center [655, 354] width 1282 height 18
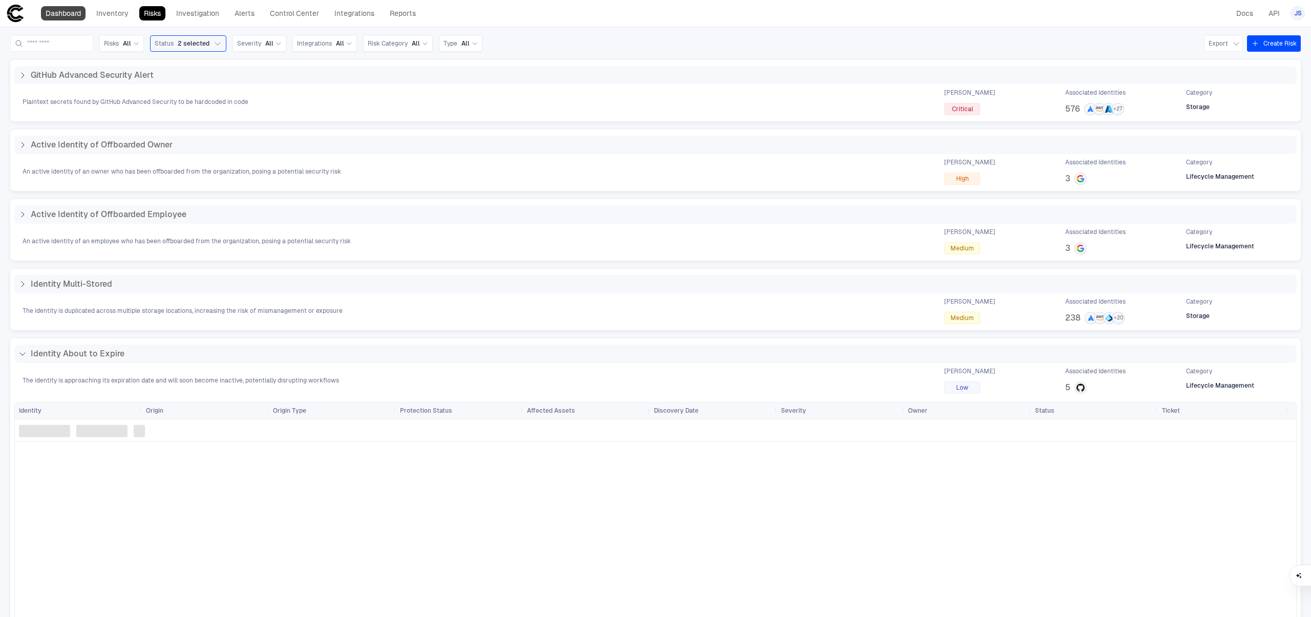
click at [66, 16] on link "Dashboard" at bounding box center [63, 13] width 45 height 14
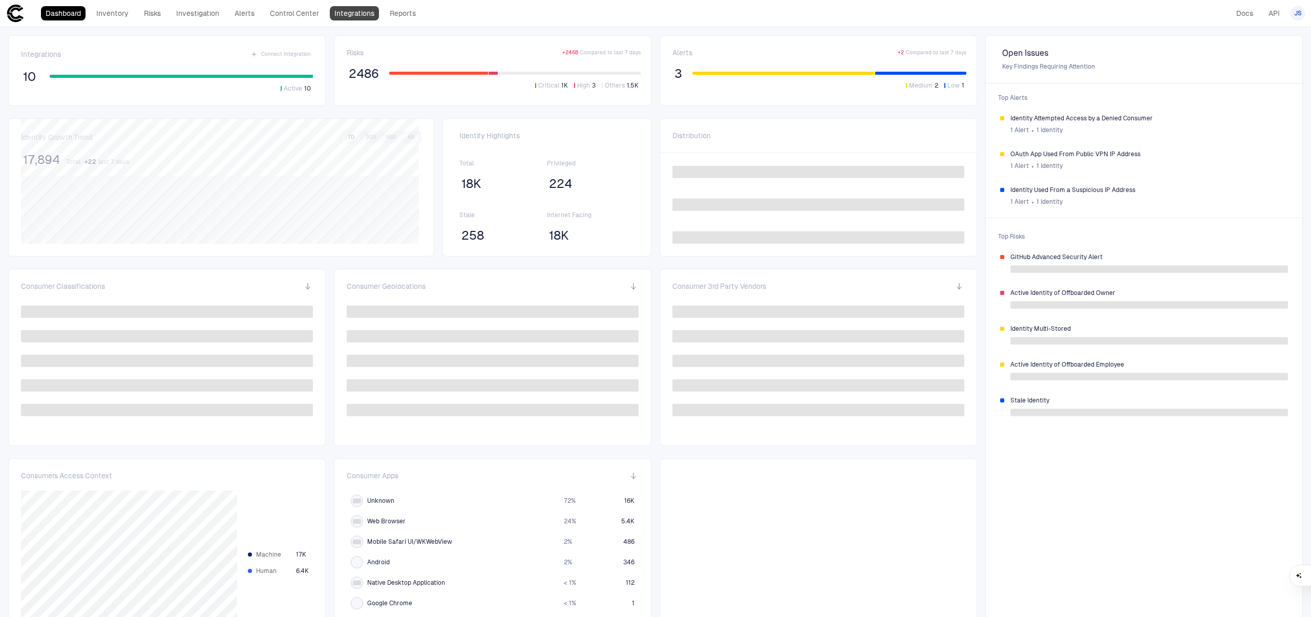
click at [348, 10] on link "Integrations" at bounding box center [354, 13] width 49 height 14
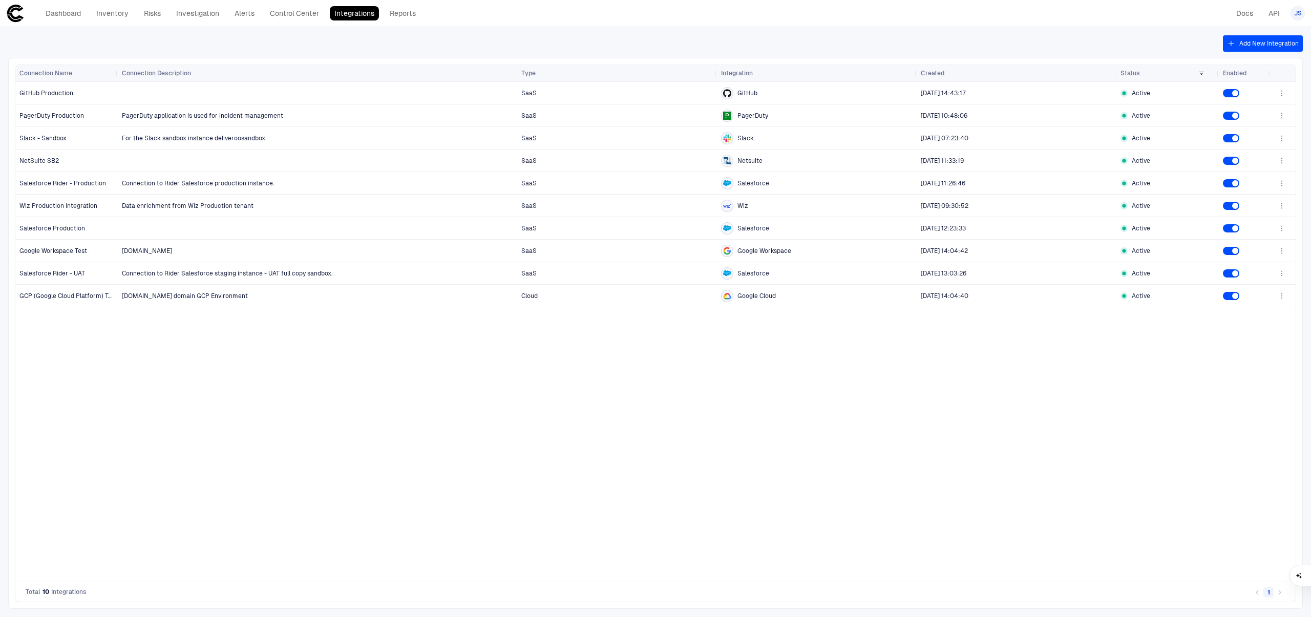
click at [1287, 39] on button "Add New Integration" at bounding box center [1263, 43] width 80 height 16
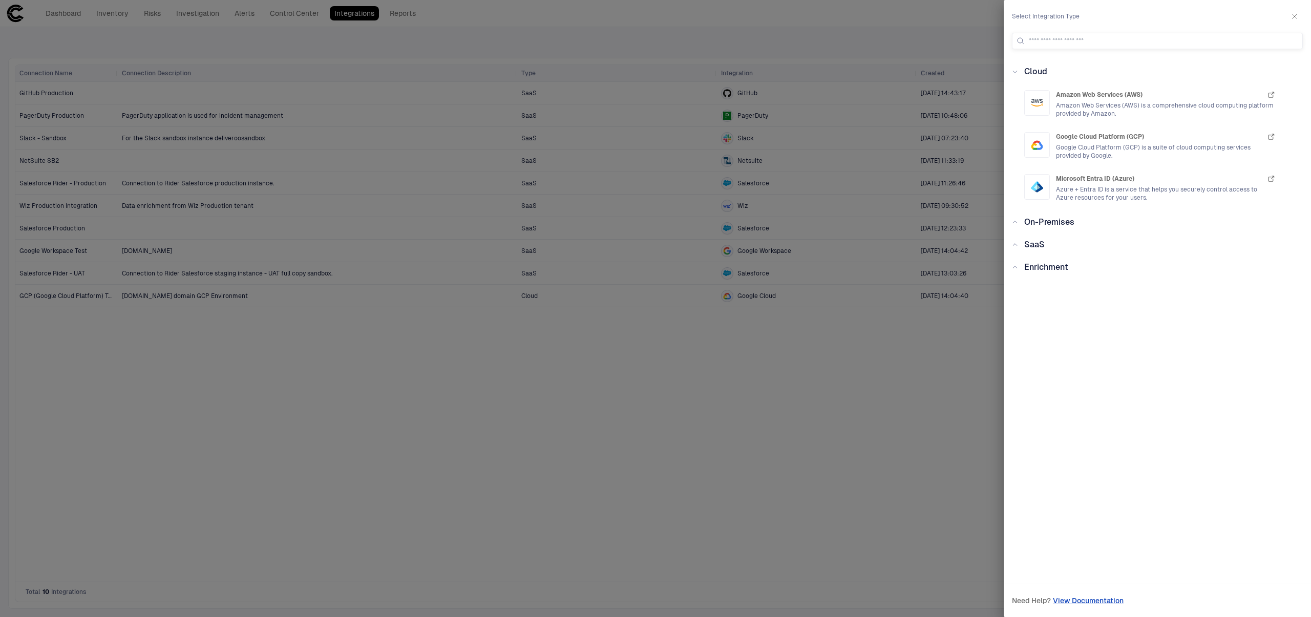
click at [1021, 237] on div "Cloud Amazon Web Services (AWS) Amazon Web Services (AWS) is a comprehensive cl…" at bounding box center [1157, 314] width 307 height 496
click at [1017, 245] on icon at bounding box center [1015, 245] width 6 height 6
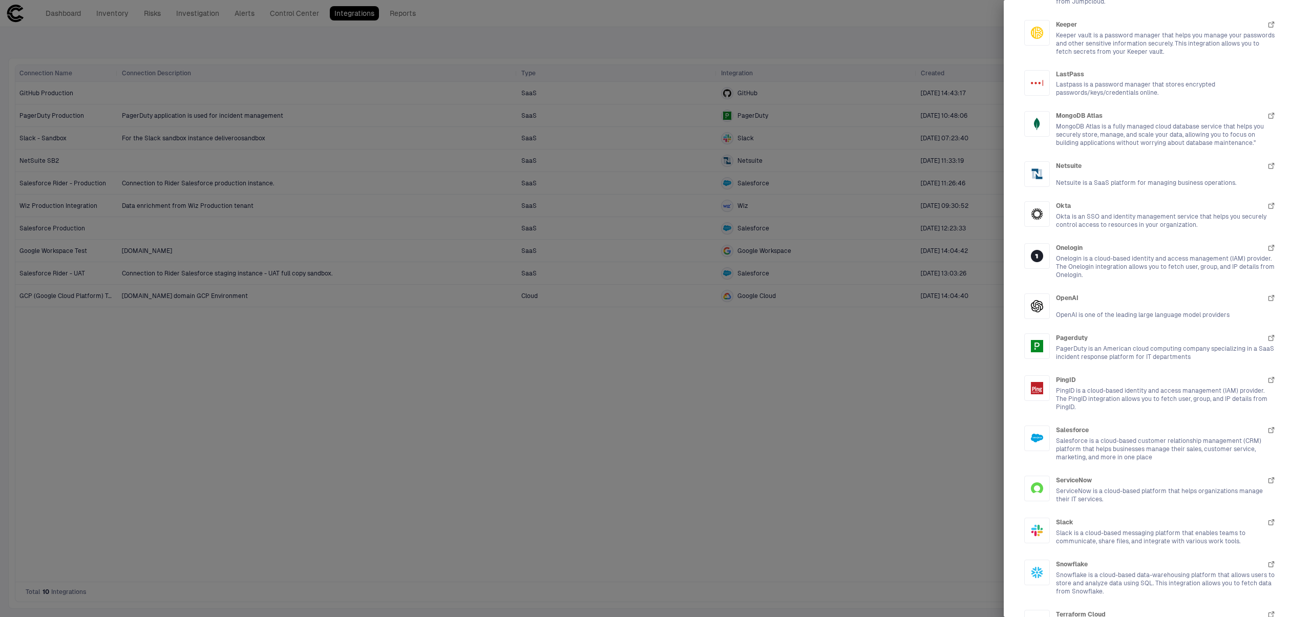
scroll to position [641, 0]
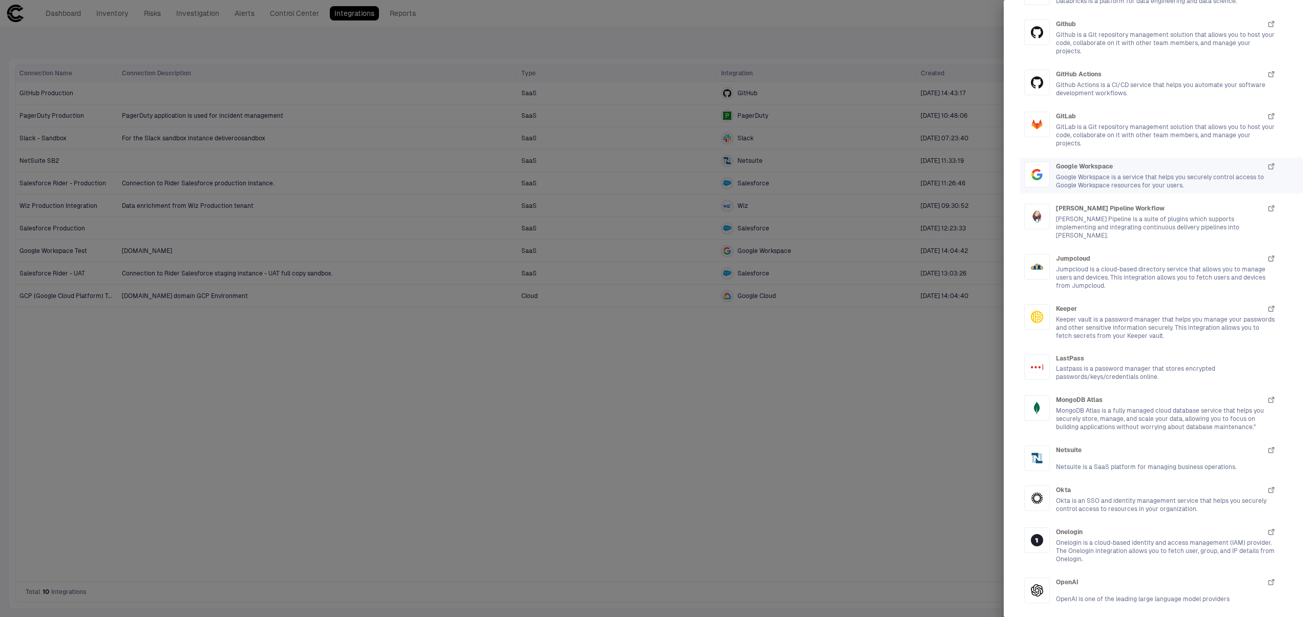
click at [1113, 176] on span "Google Workspace is a service that helps you securely control access to Google …" at bounding box center [1166, 181] width 220 height 16
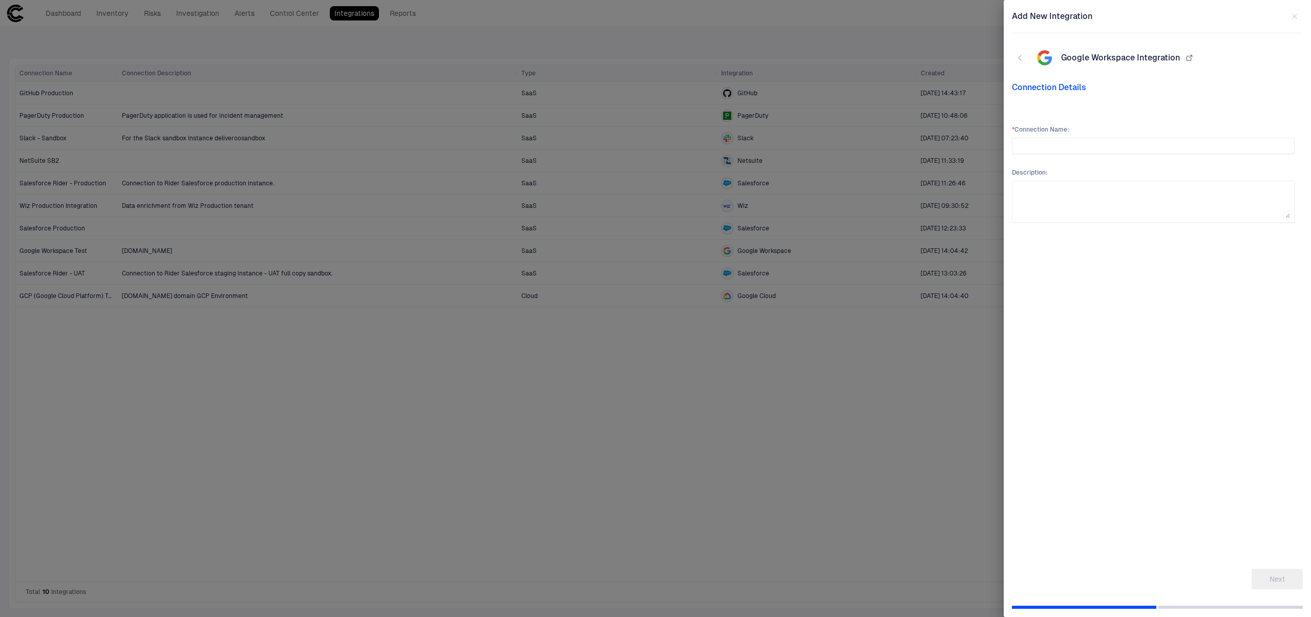
scroll to position [0, 0]
type input "**********"
click at [1287, 579] on button "Next" at bounding box center [1276, 579] width 51 height 20
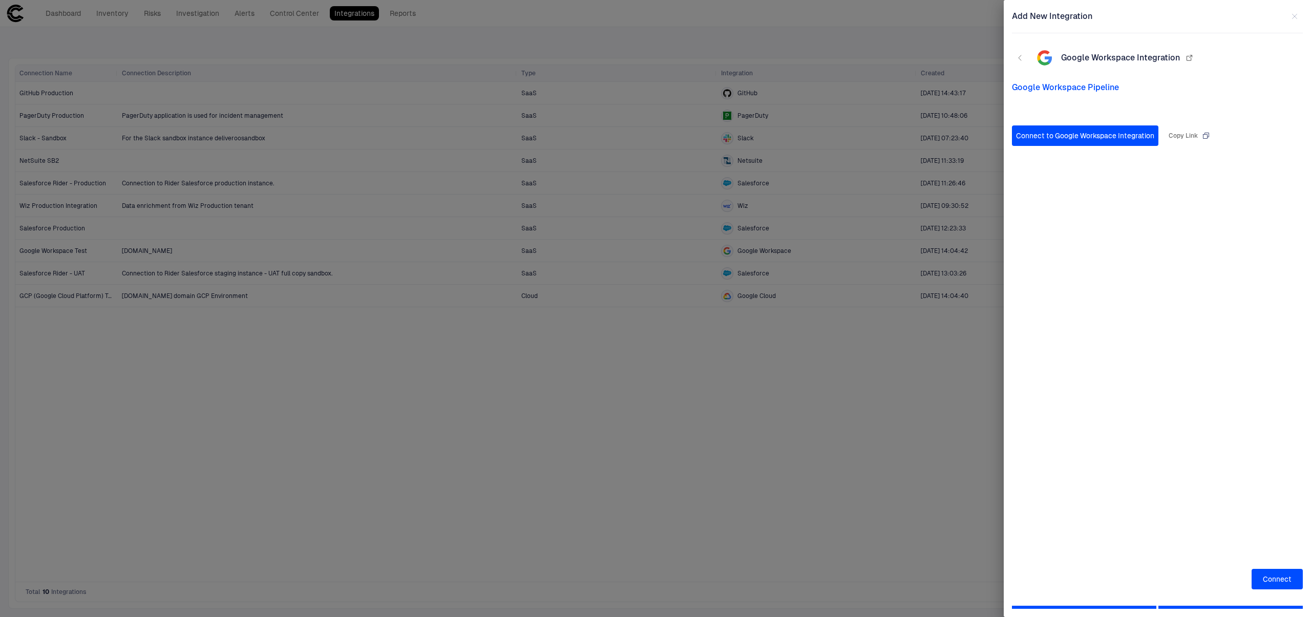
click at [611, 463] on div at bounding box center [655, 308] width 1311 height 617
click at [1297, 17] on icon "button" at bounding box center [1294, 16] width 8 height 8
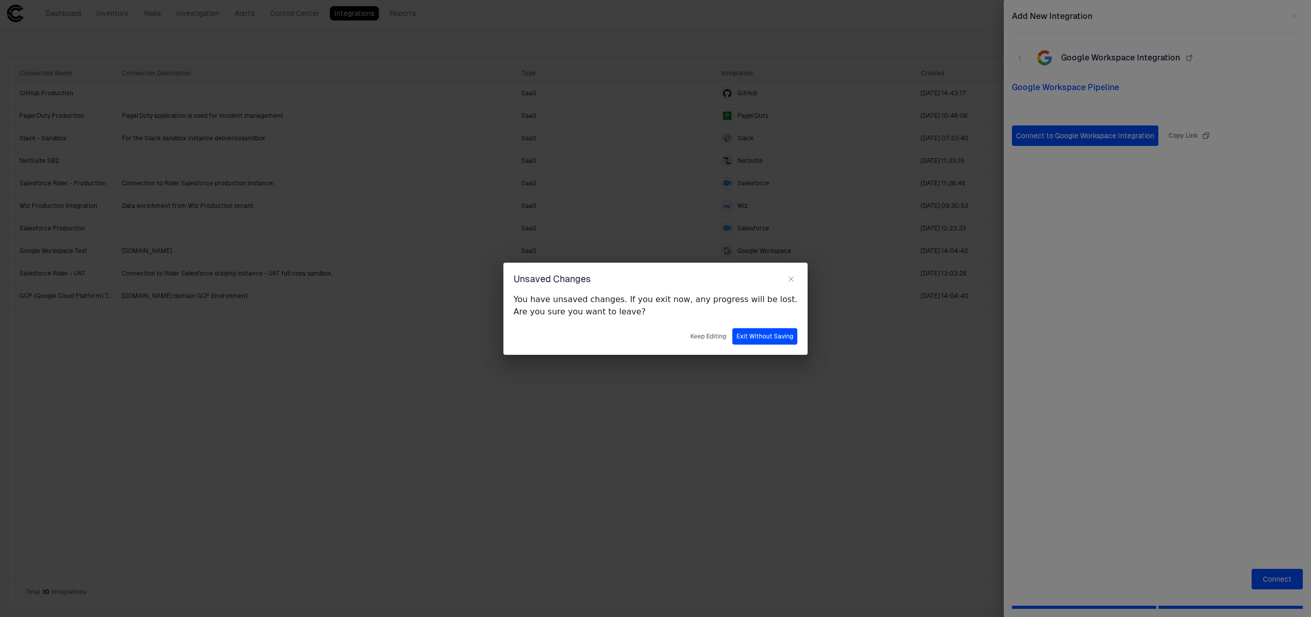
click at [749, 339] on button "Exit Without Saving" at bounding box center [764, 336] width 65 height 16
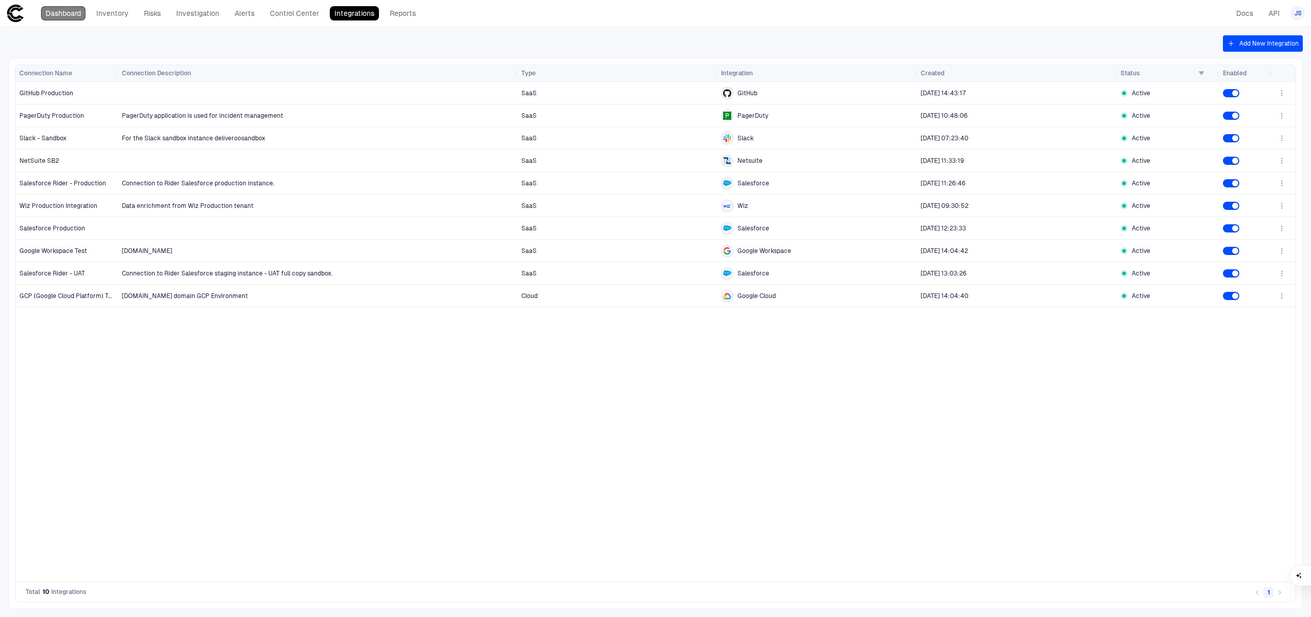
click at [49, 8] on link "Dashboard" at bounding box center [63, 13] width 45 height 14
